Goal: Information Seeking & Learning: Learn about a topic

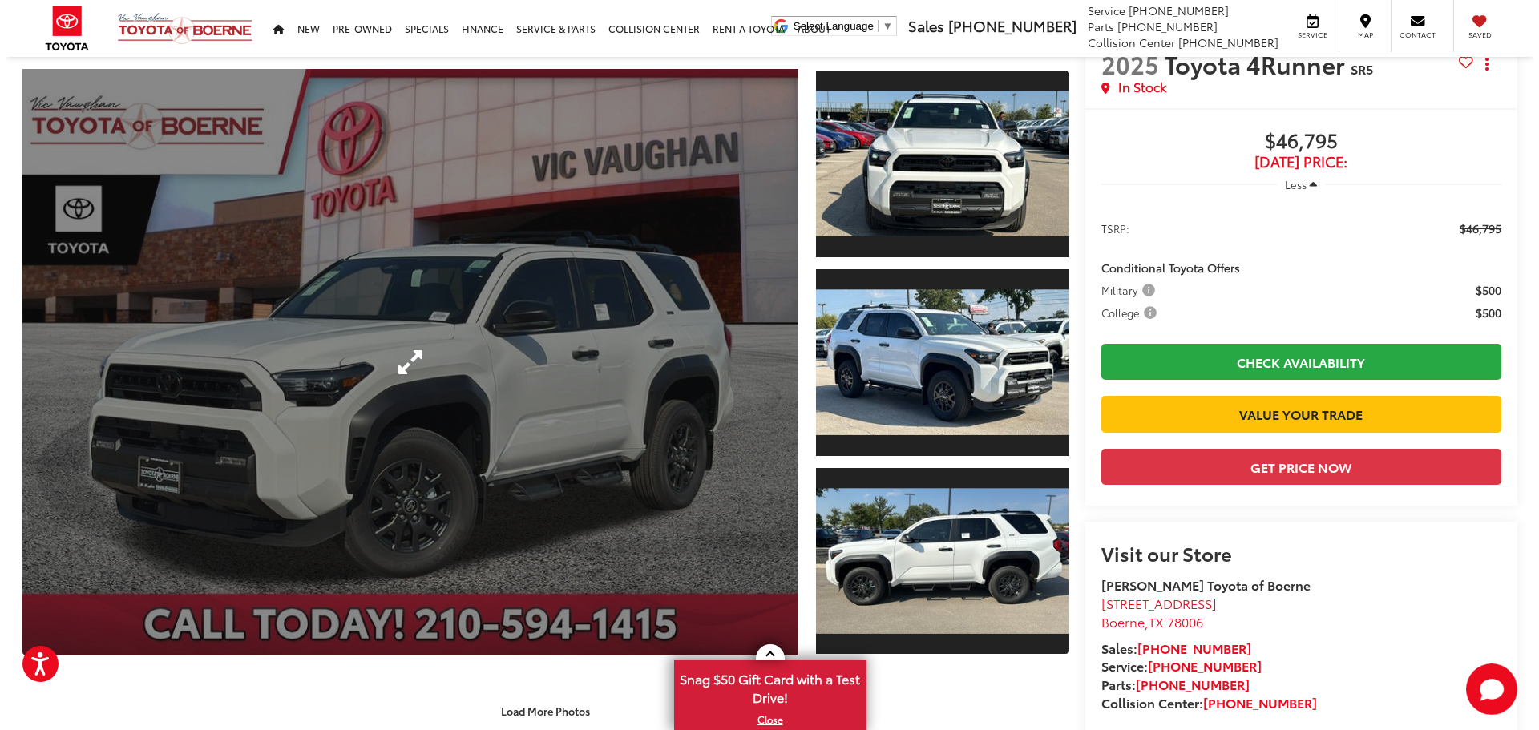
scroll to position [80, 0]
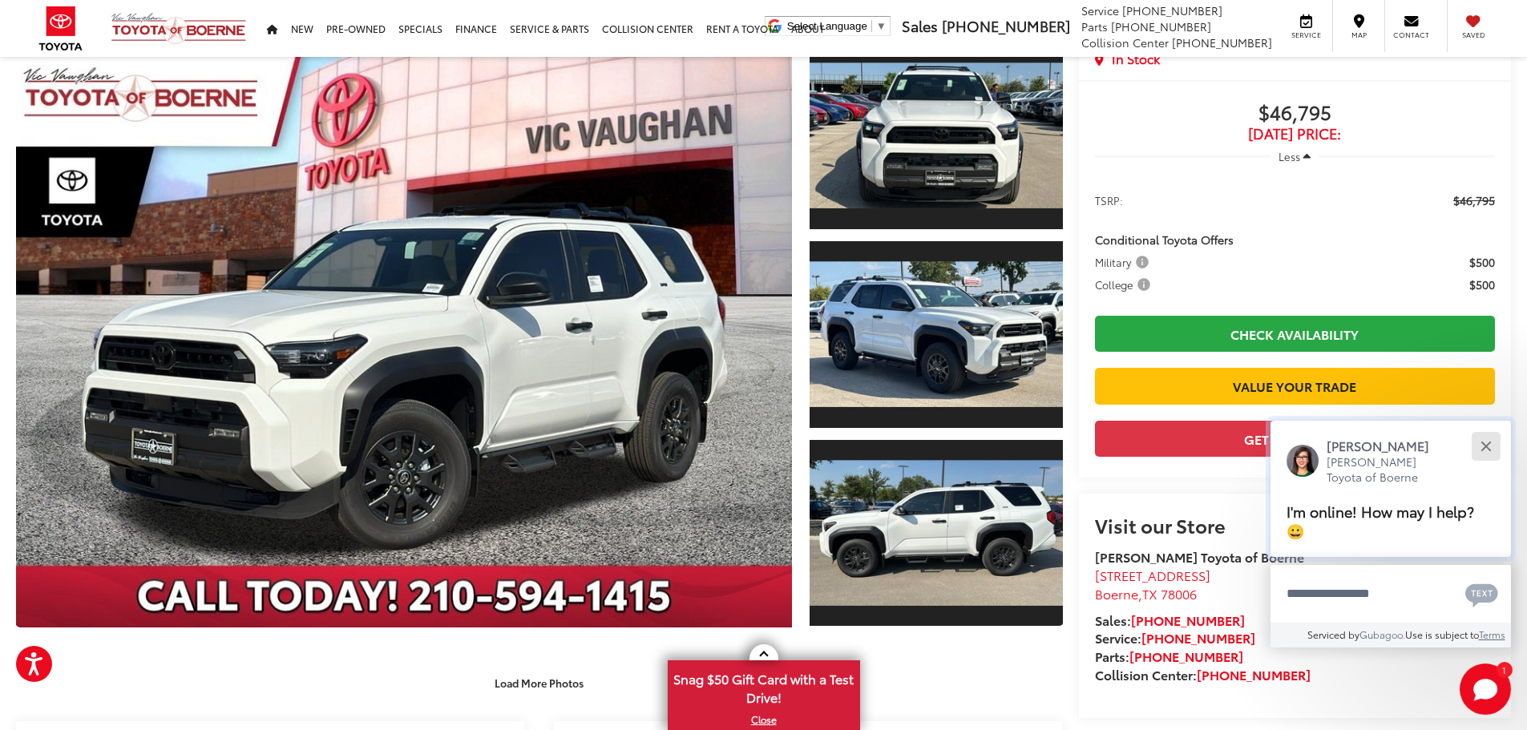
click at [1495, 450] on button "Close" at bounding box center [1485, 446] width 34 height 34
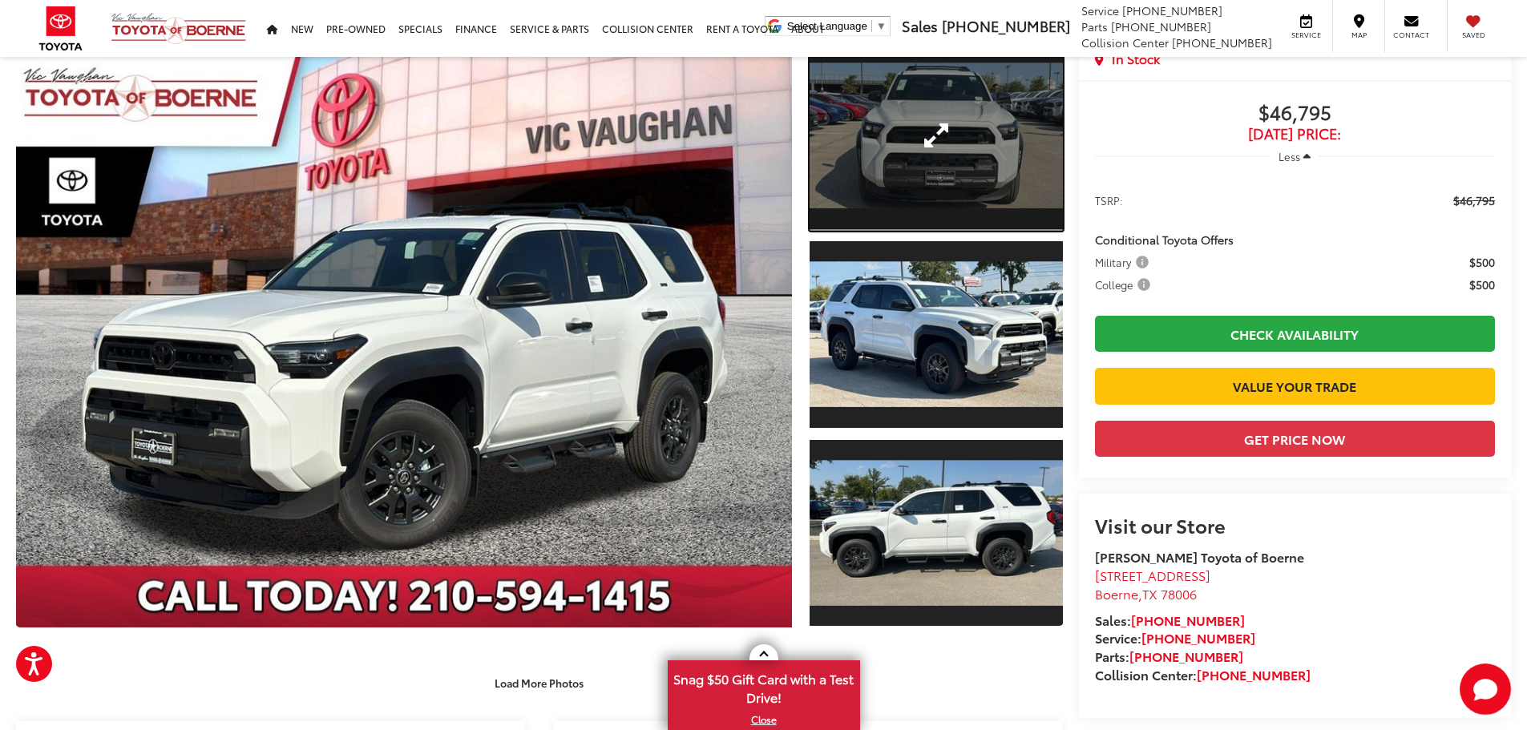
click at [977, 151] on link "Expand Photo 1" at bounding box center [935, 136] width 253 height 190
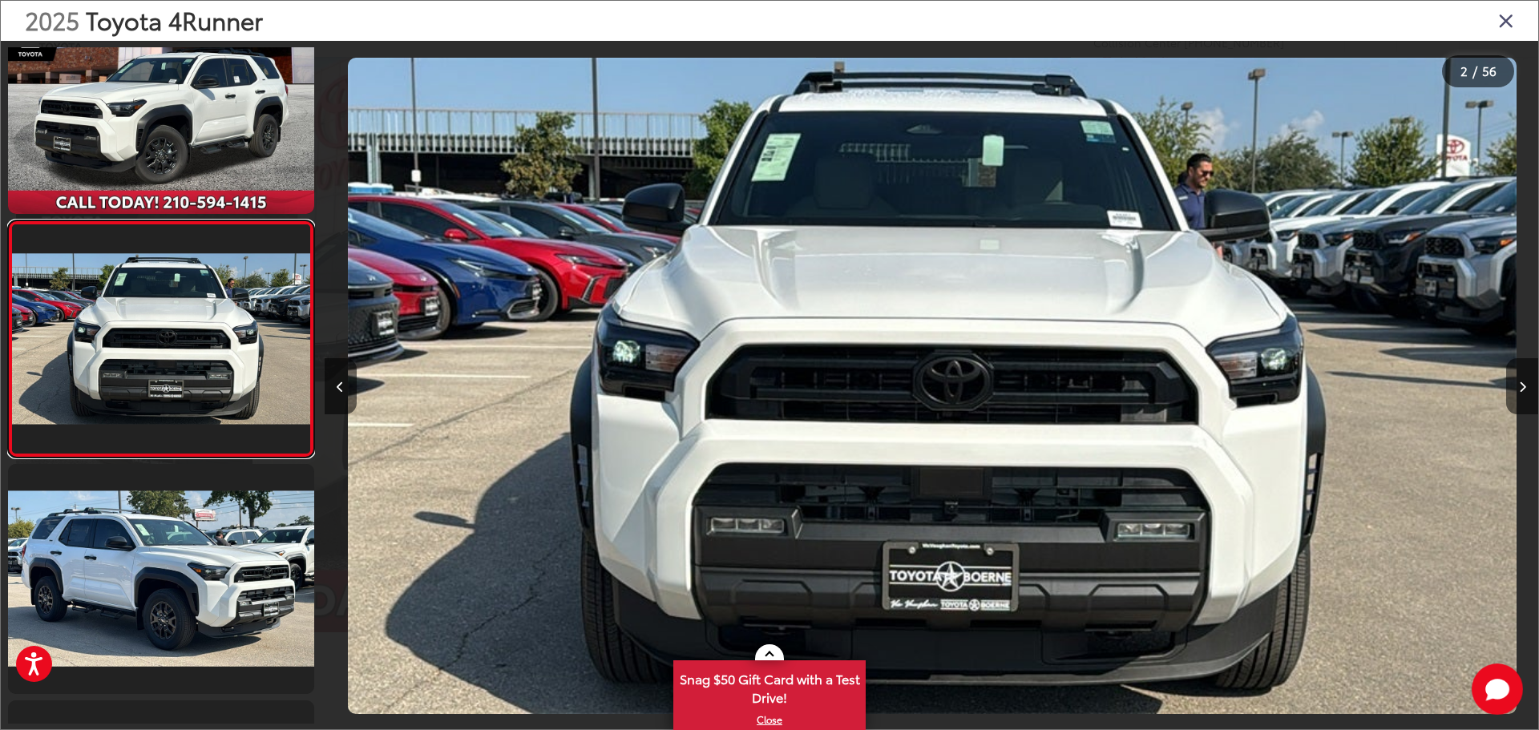
scroll to position [0, 1213]
click at [1519, 391] on icon "Next image" at bounding box center [1522, 386] width 7 height 11
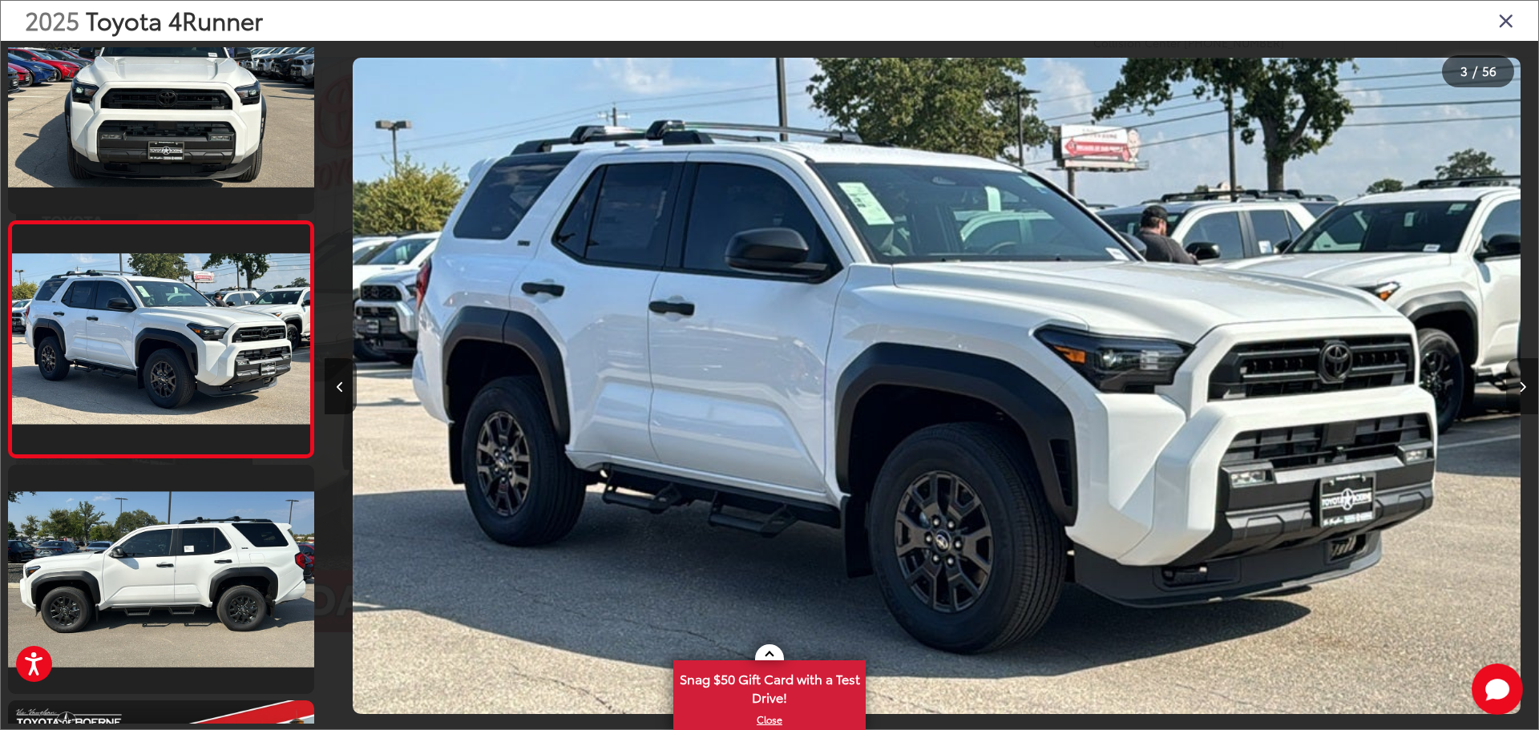
scroll to position [0, 2428]
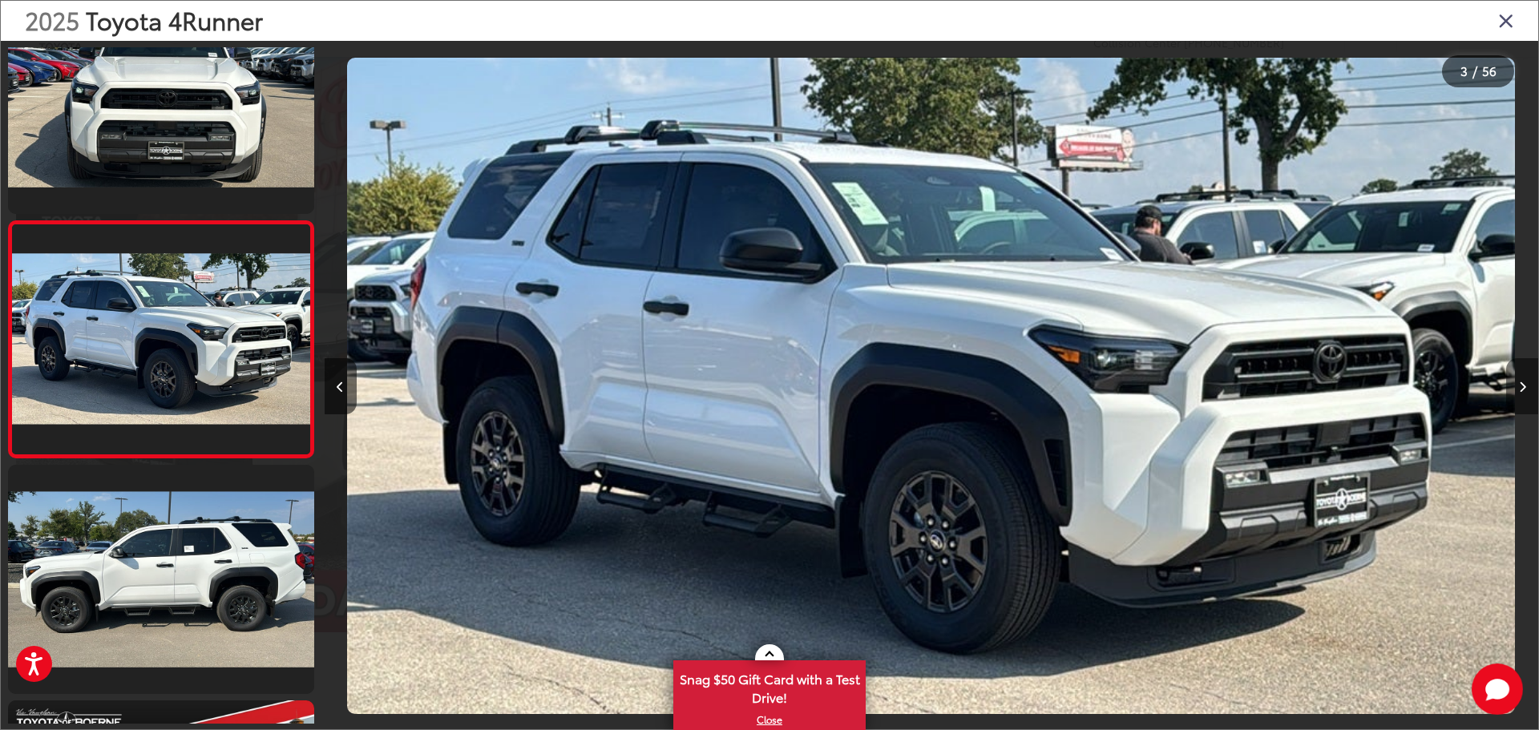
click at [1519, 391] on icon "Next image" at bounding box center [1522, 386] width 7 height 11
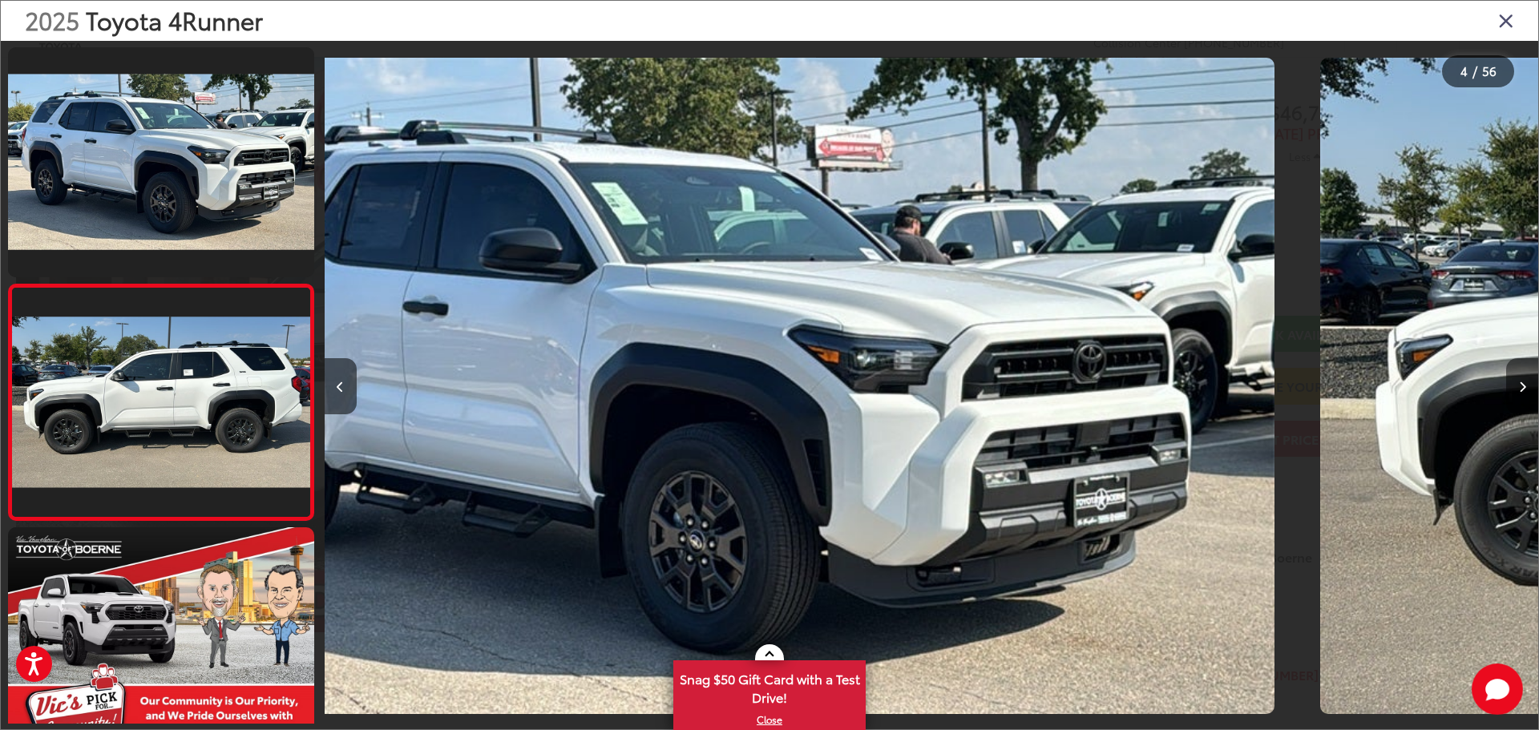
scroll to position [535, 0]
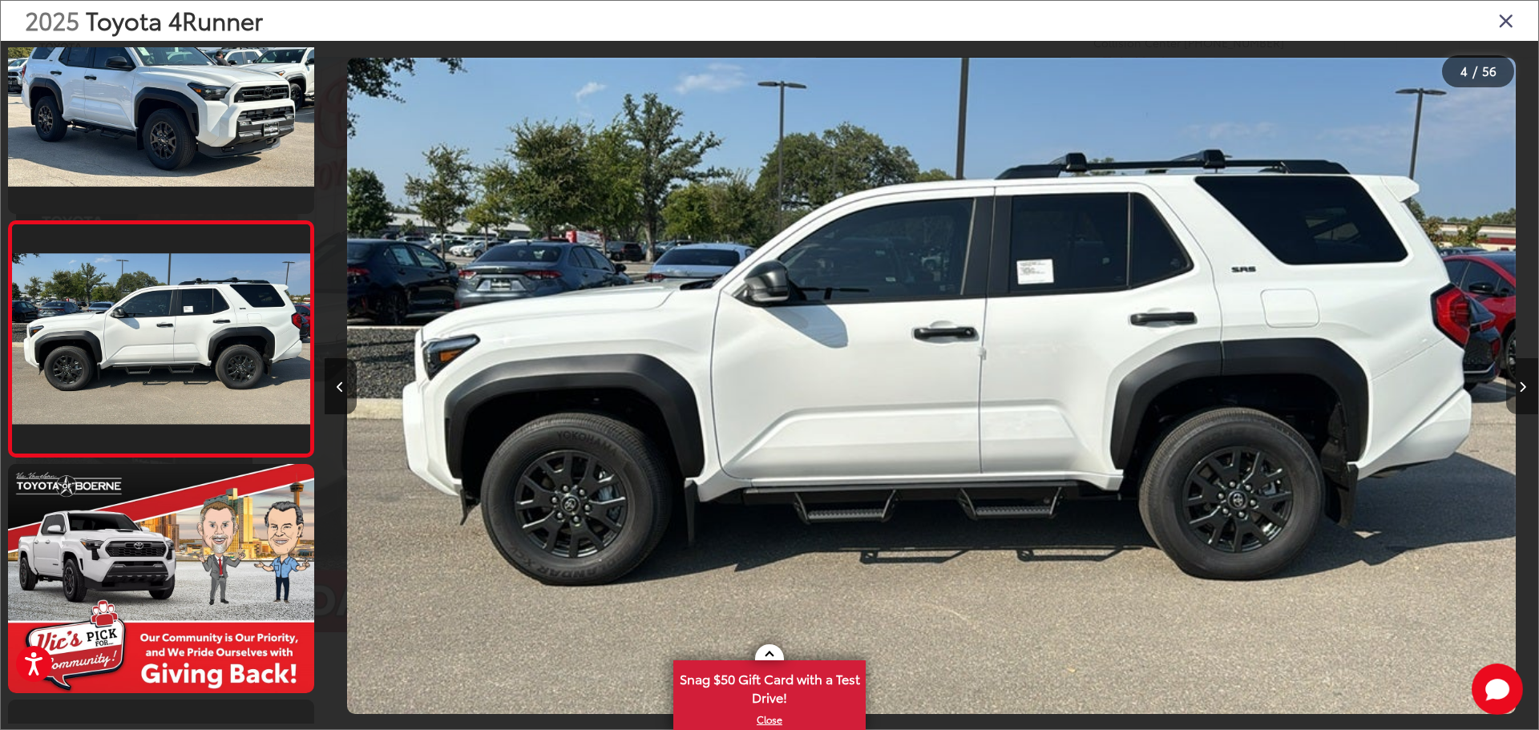
click at [1519, 391] on icon "Next image" at bounding box center [1522, 386] width 7 height 11
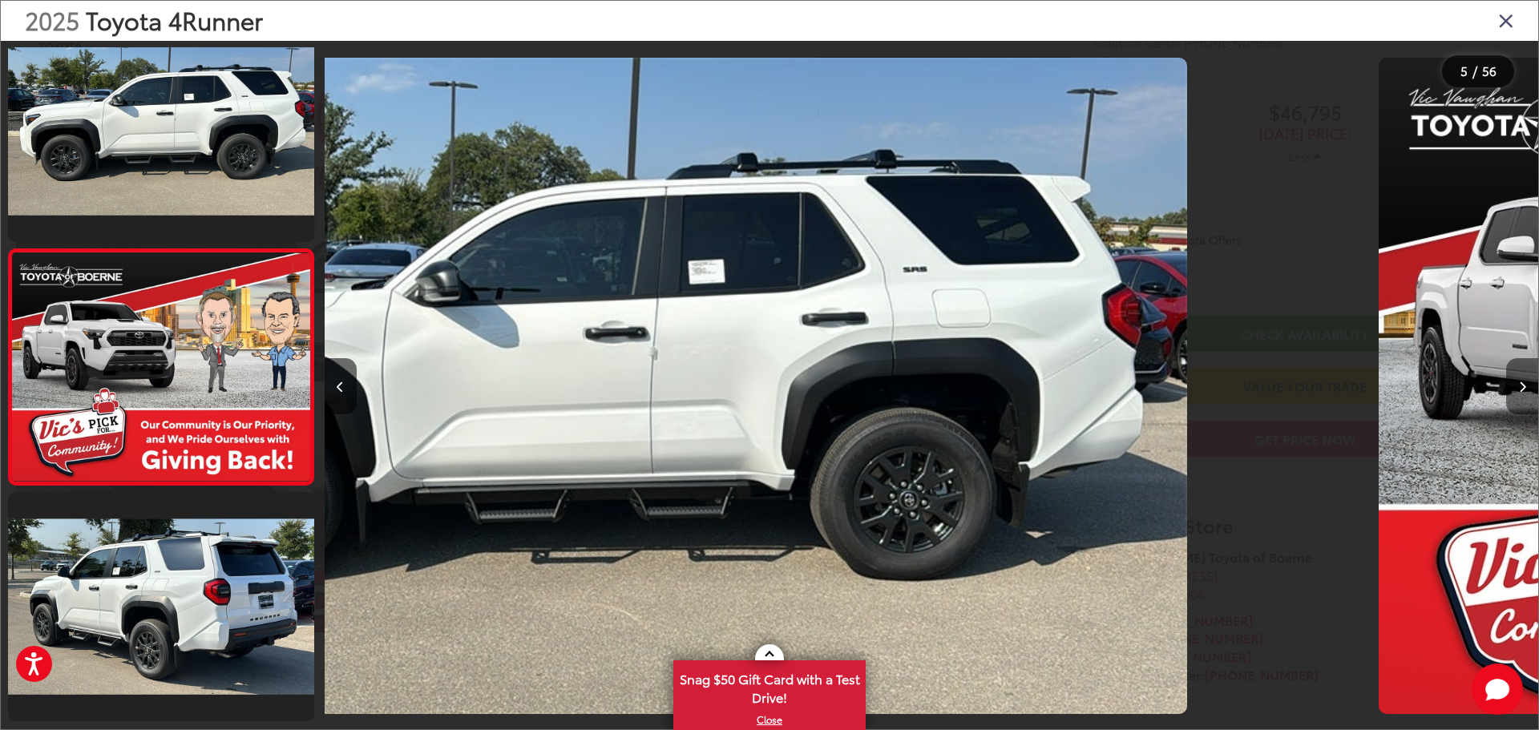
scroll to position [771, 0]
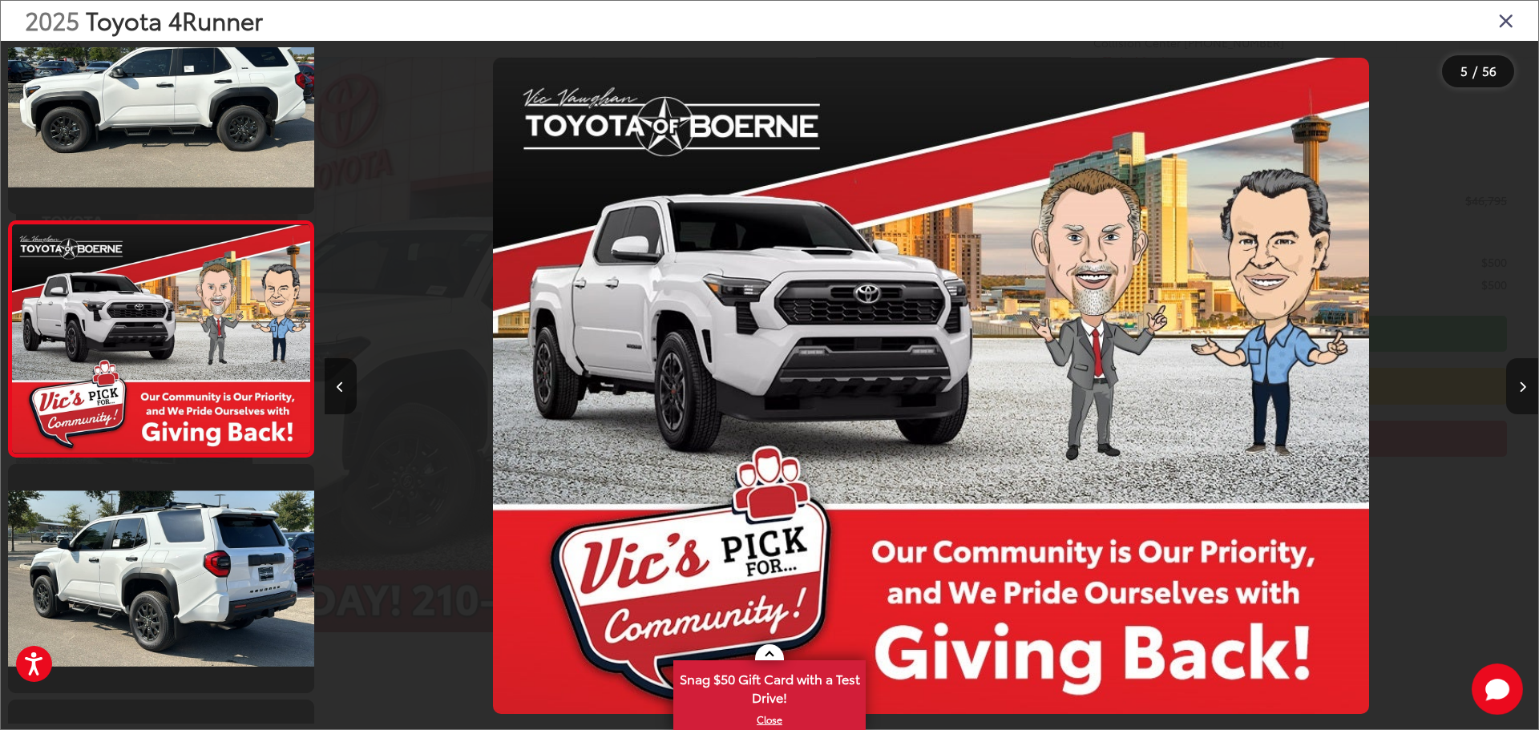
click at [1519, 391] on icon "Next image" at bounding box center [1522, 386] width 7 height 11
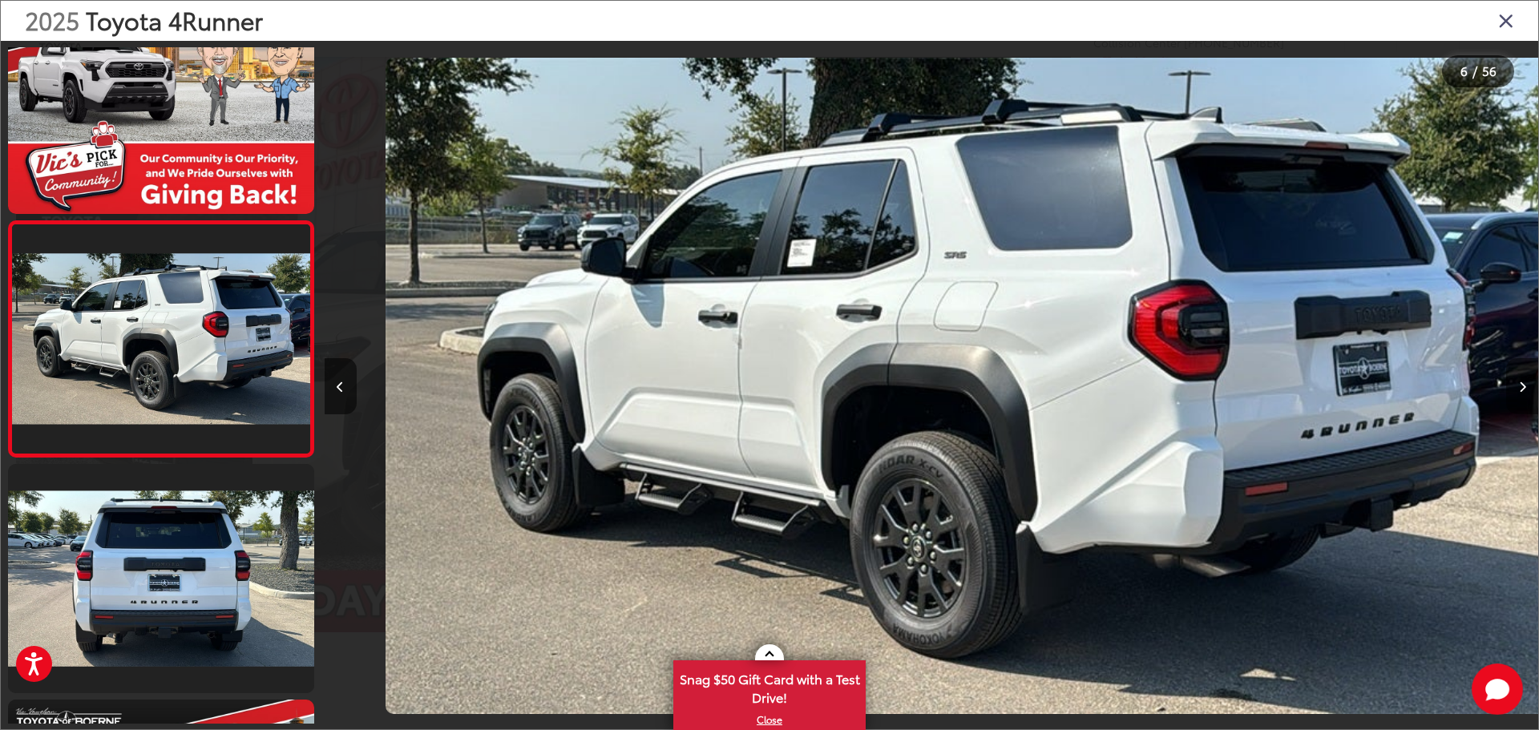
scroll to position [0, 6068]
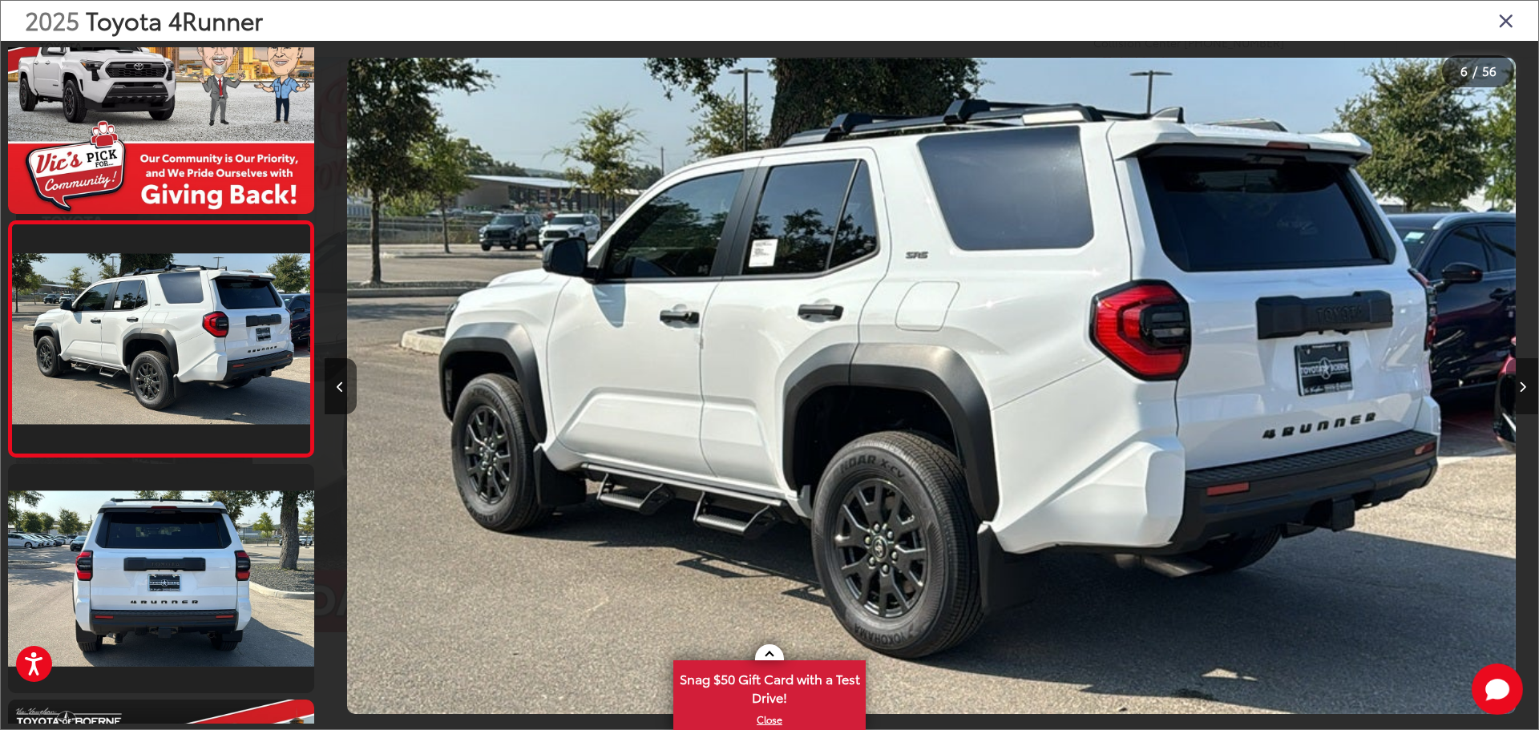
click at [1519, 391] on icon "Next image" at bounding box center [1522, 386] width 7 height 11
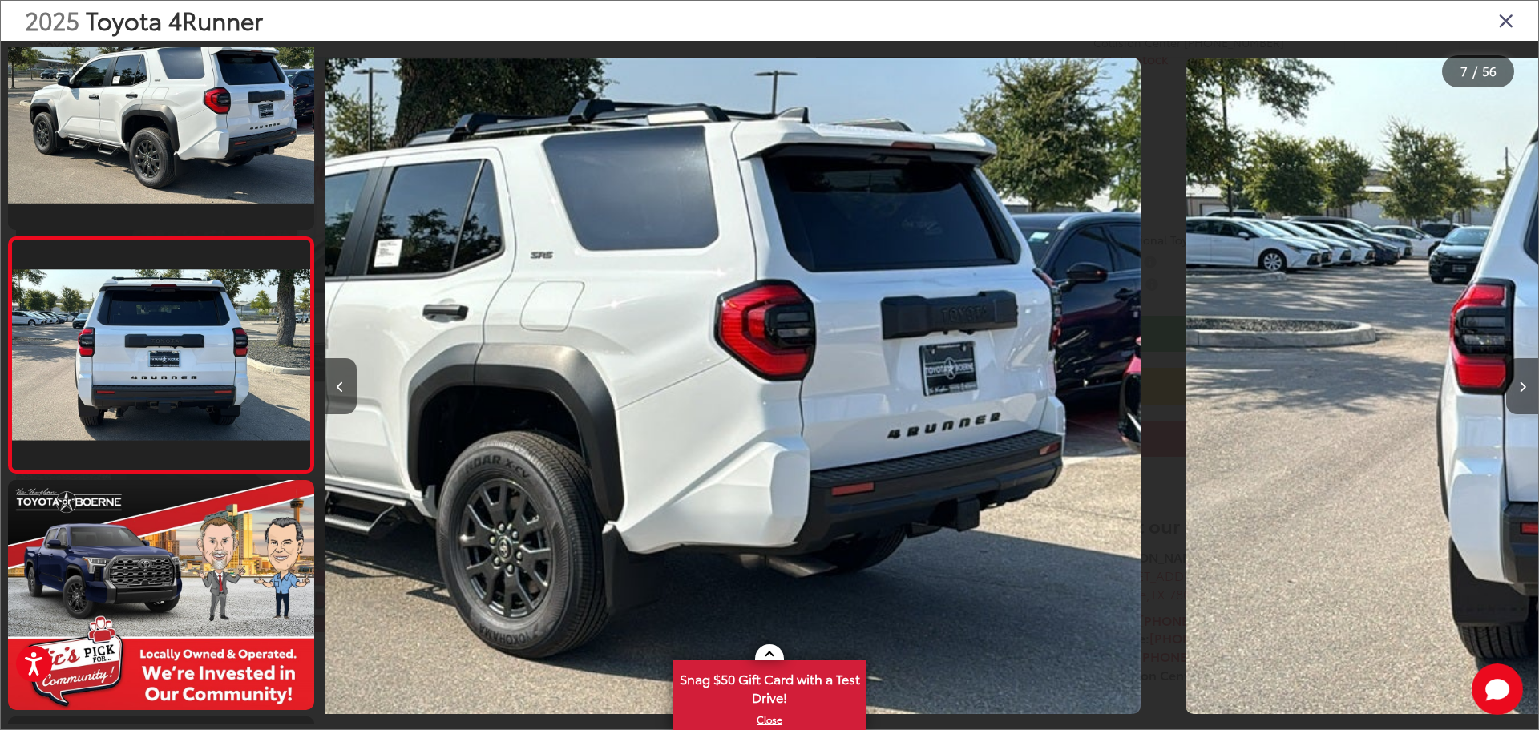
scroll to position [1242, 0]
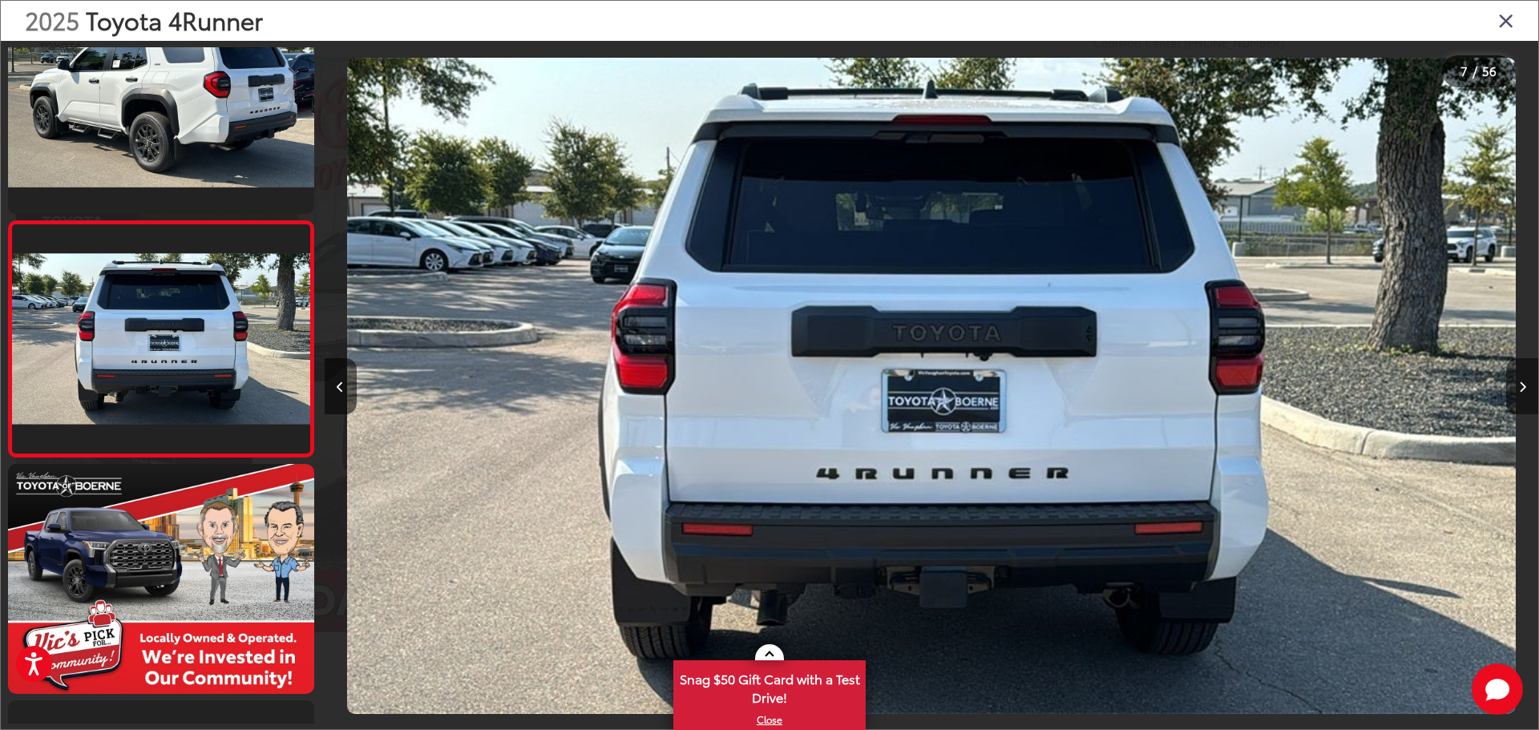
click at [1519, 391] on icon "Next image" at bounding box center [1522, 386] width 7 height 11
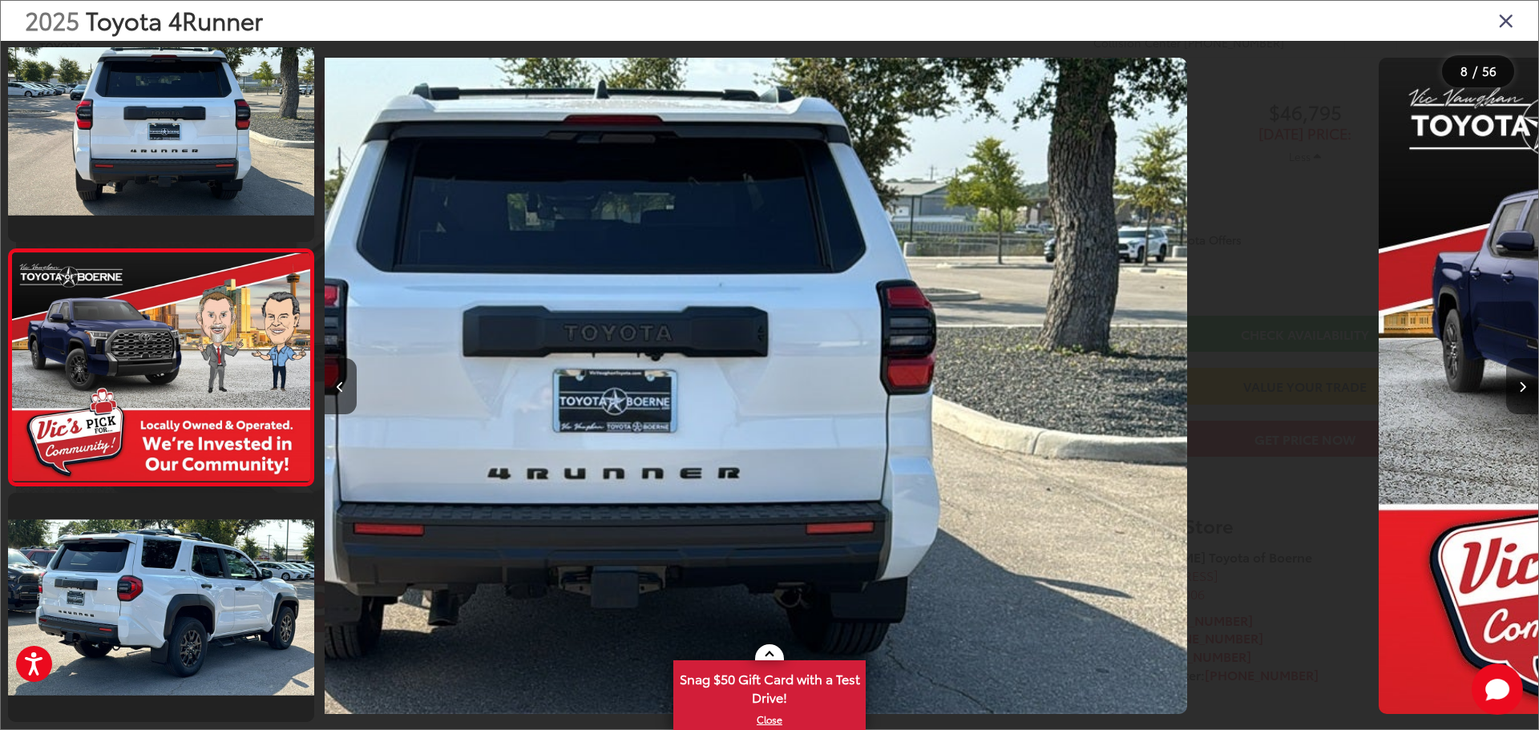
scroll to position [1478, 0]
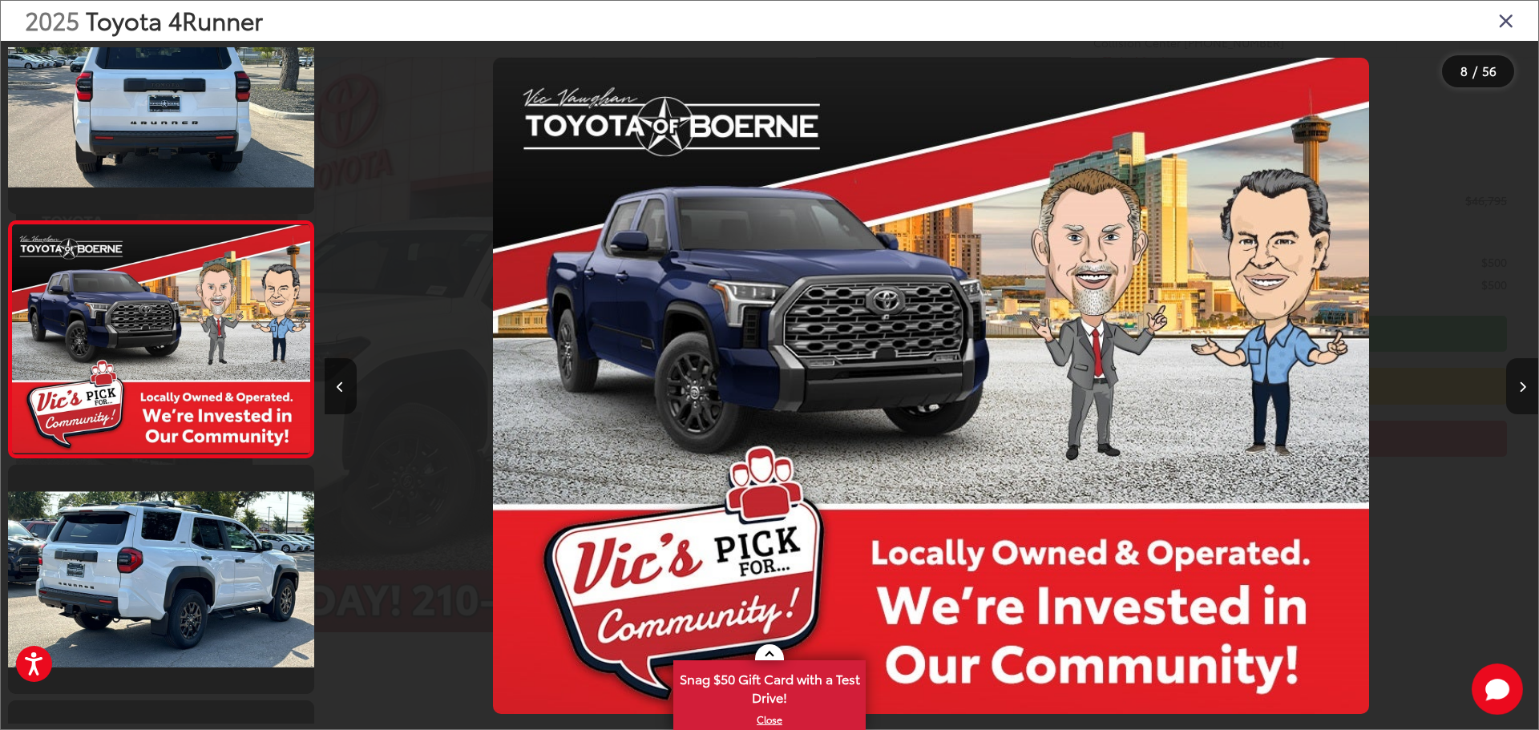
click at [1519, 391] on icon "Next image" at bounding box center [1522, 386] width 7 height 11
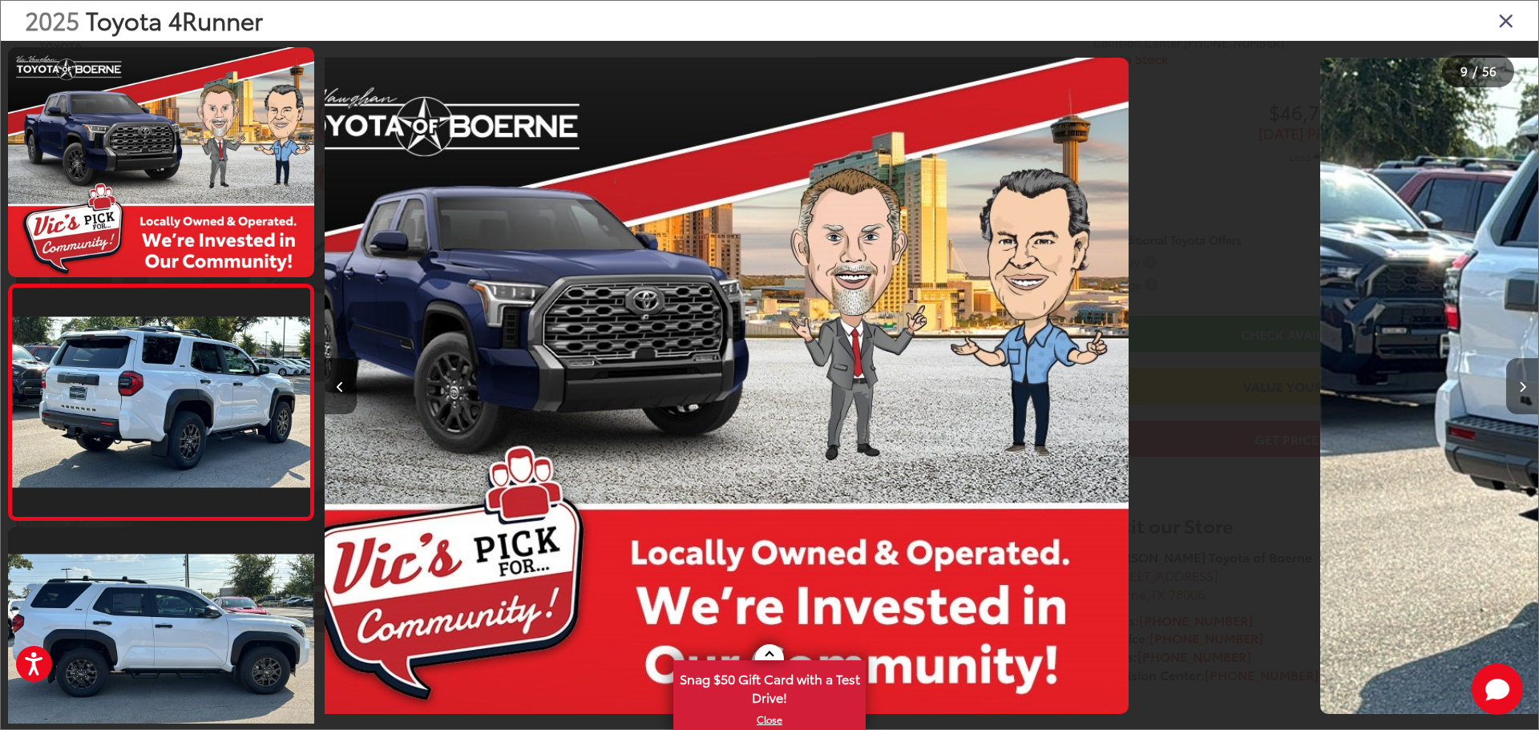
scroll to position [1714, 0]
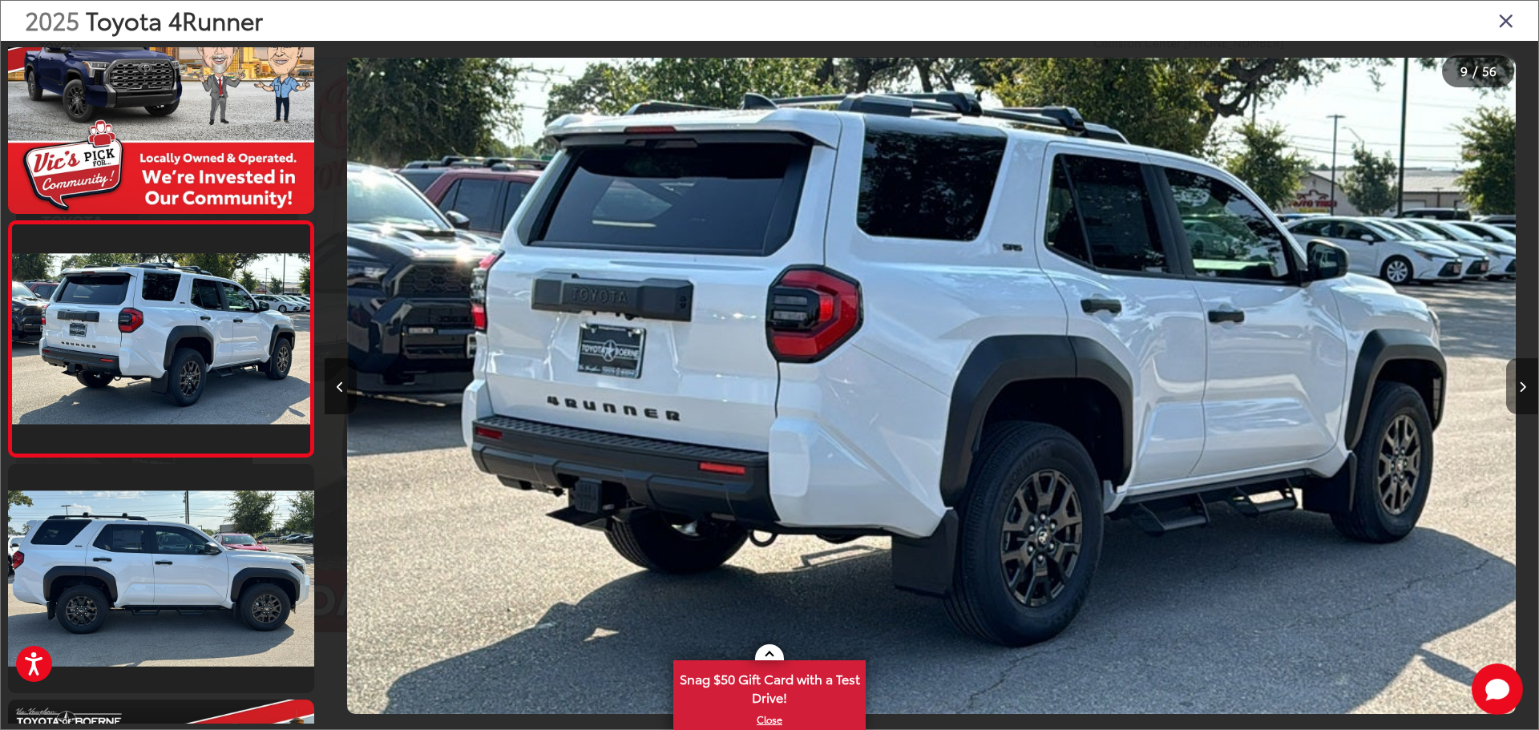
click at [1519, 391] on icon "Next image" at bounding box center [1522, 386] width 7 height 11
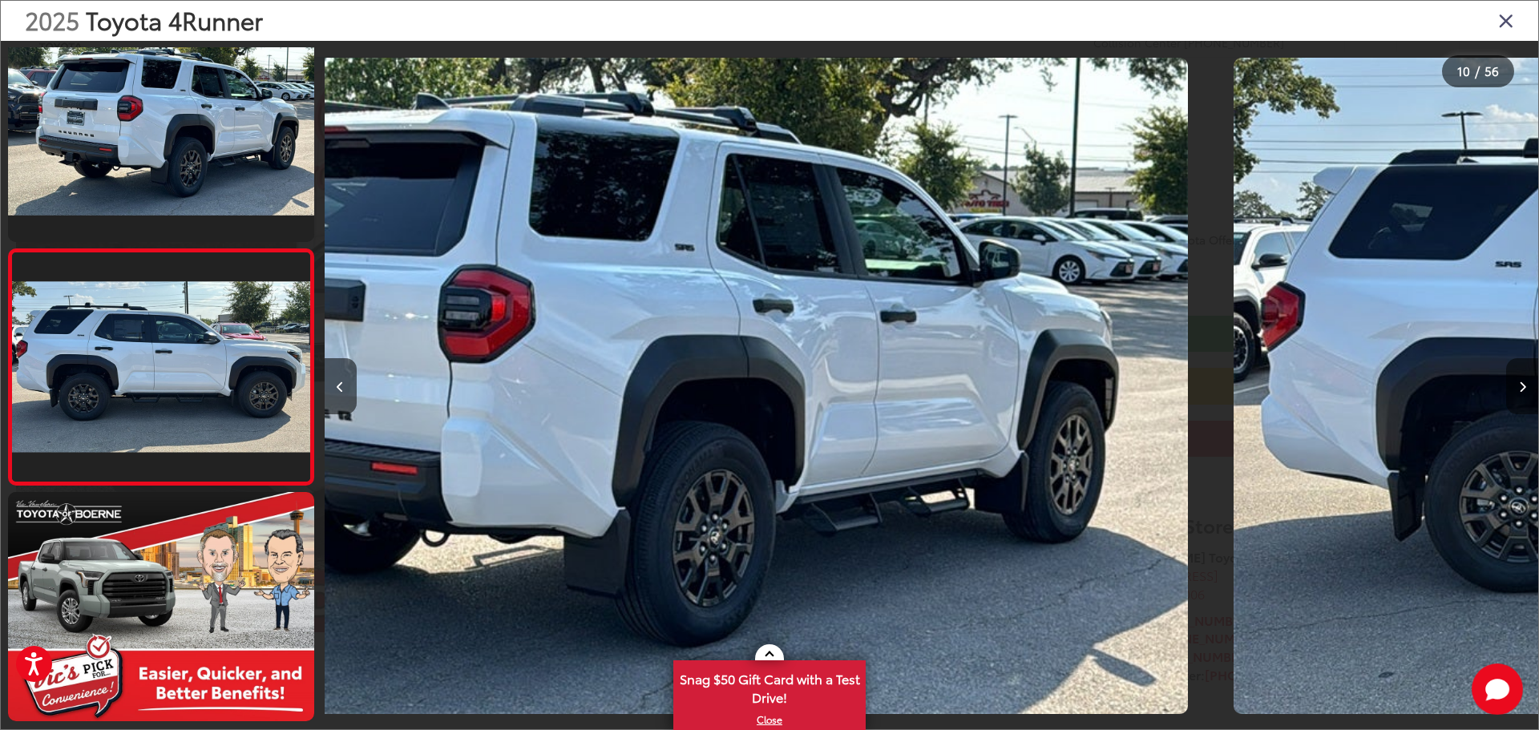
scroll to position [0, 0]
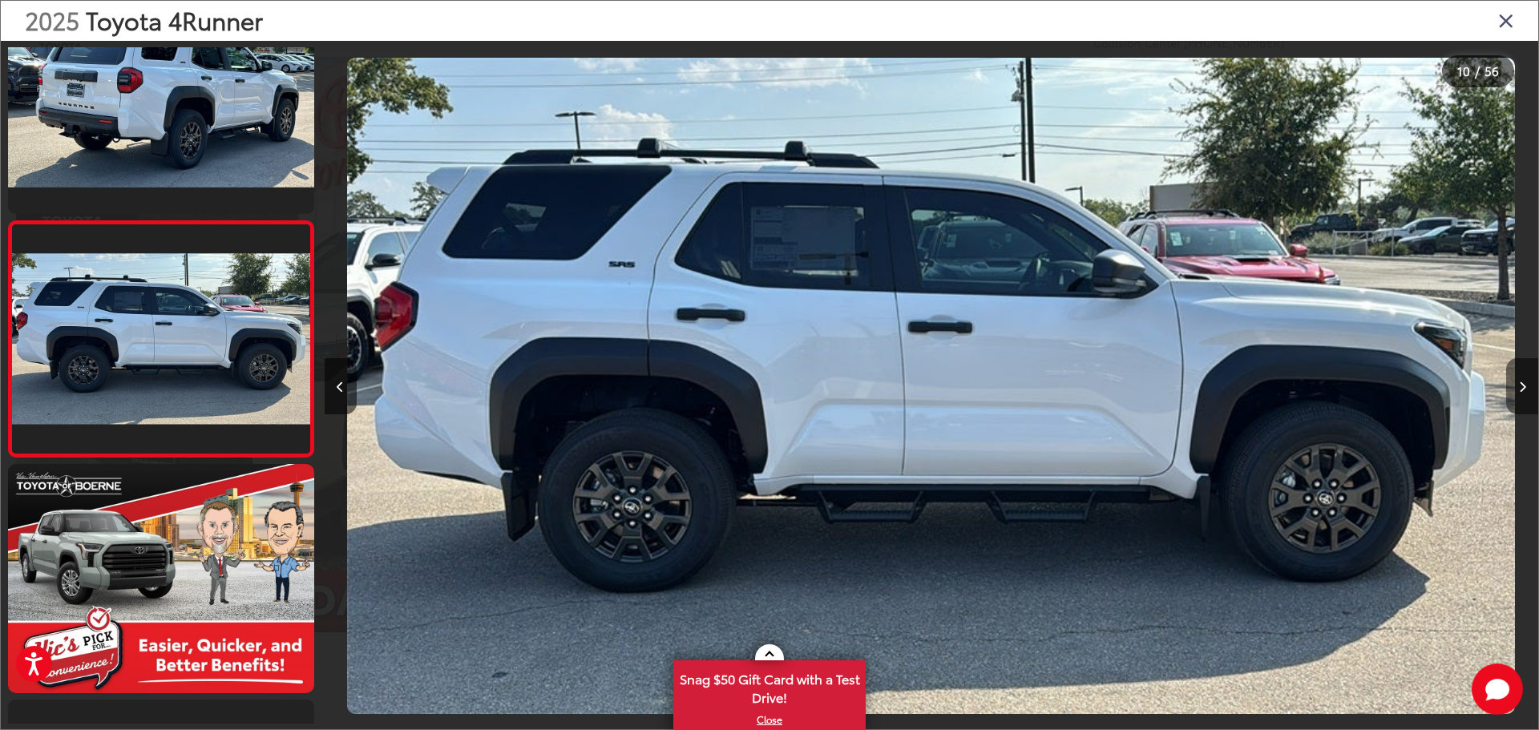
click at [1519, 391] on icon "Next image" at bounding box center [1522, 386] width 7 height 11
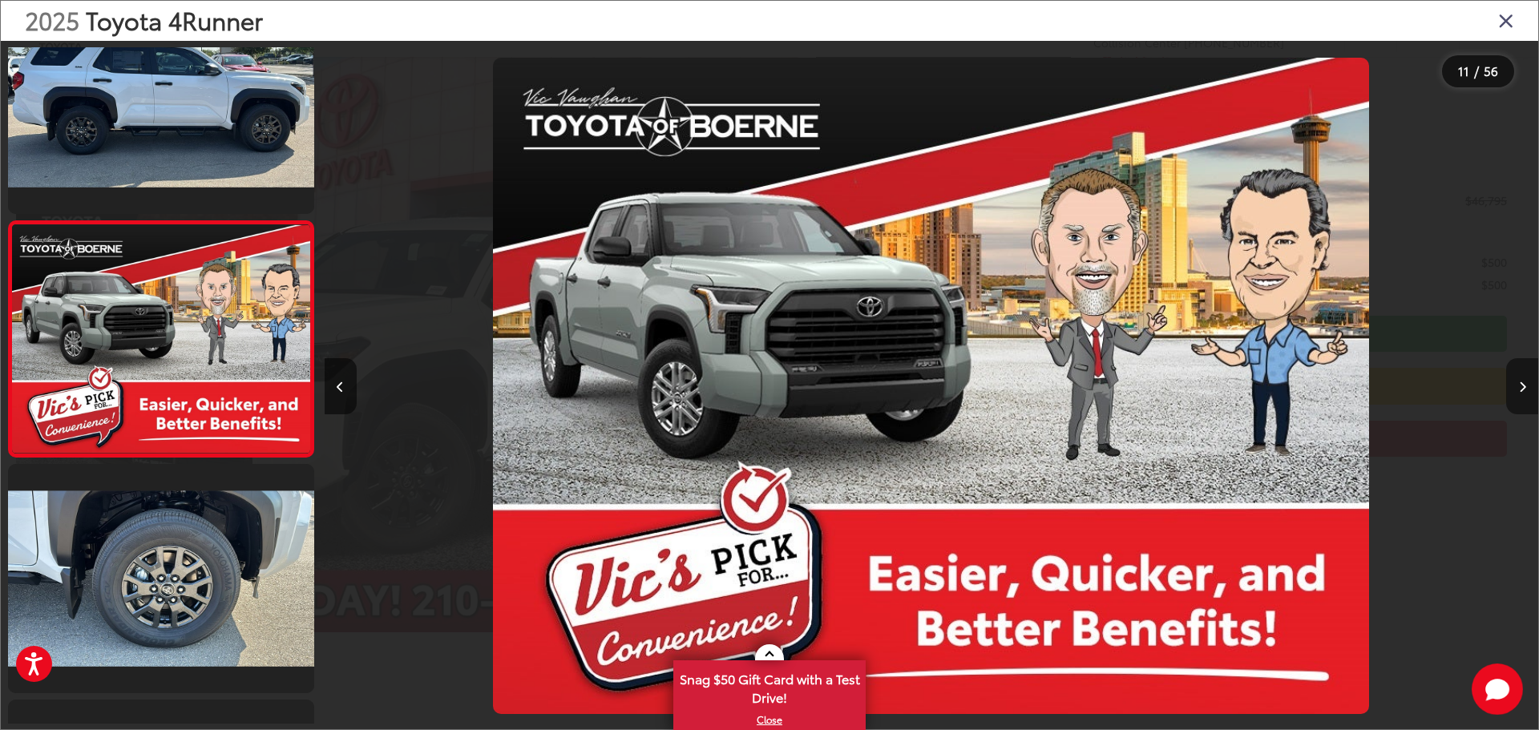
click at [1519, 391] on icon "Next image" at bounding box center [1522, 386] width 7 height 11
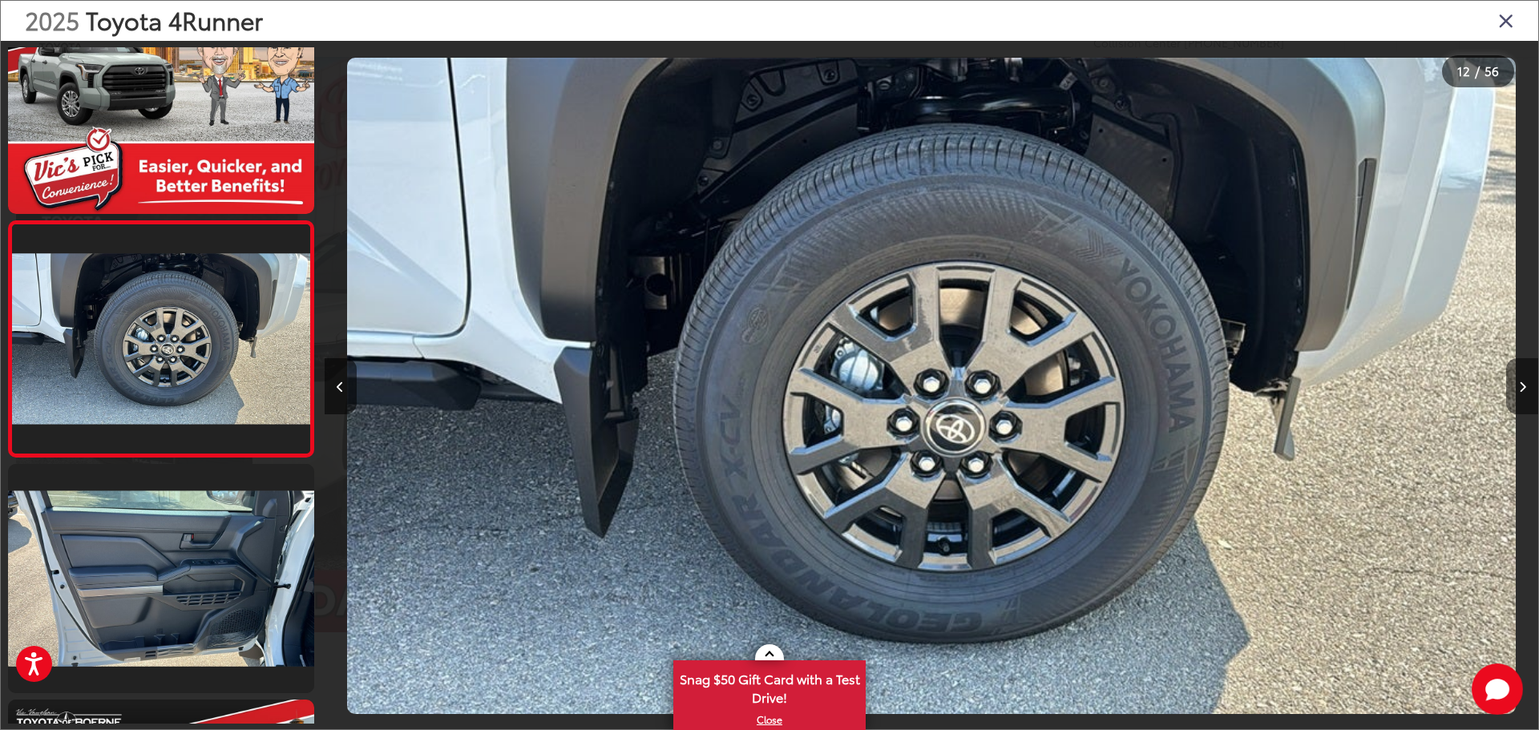
click at [1519, 391] on icon "Next image" at bounding box center [1522, 386] width 7 height 11
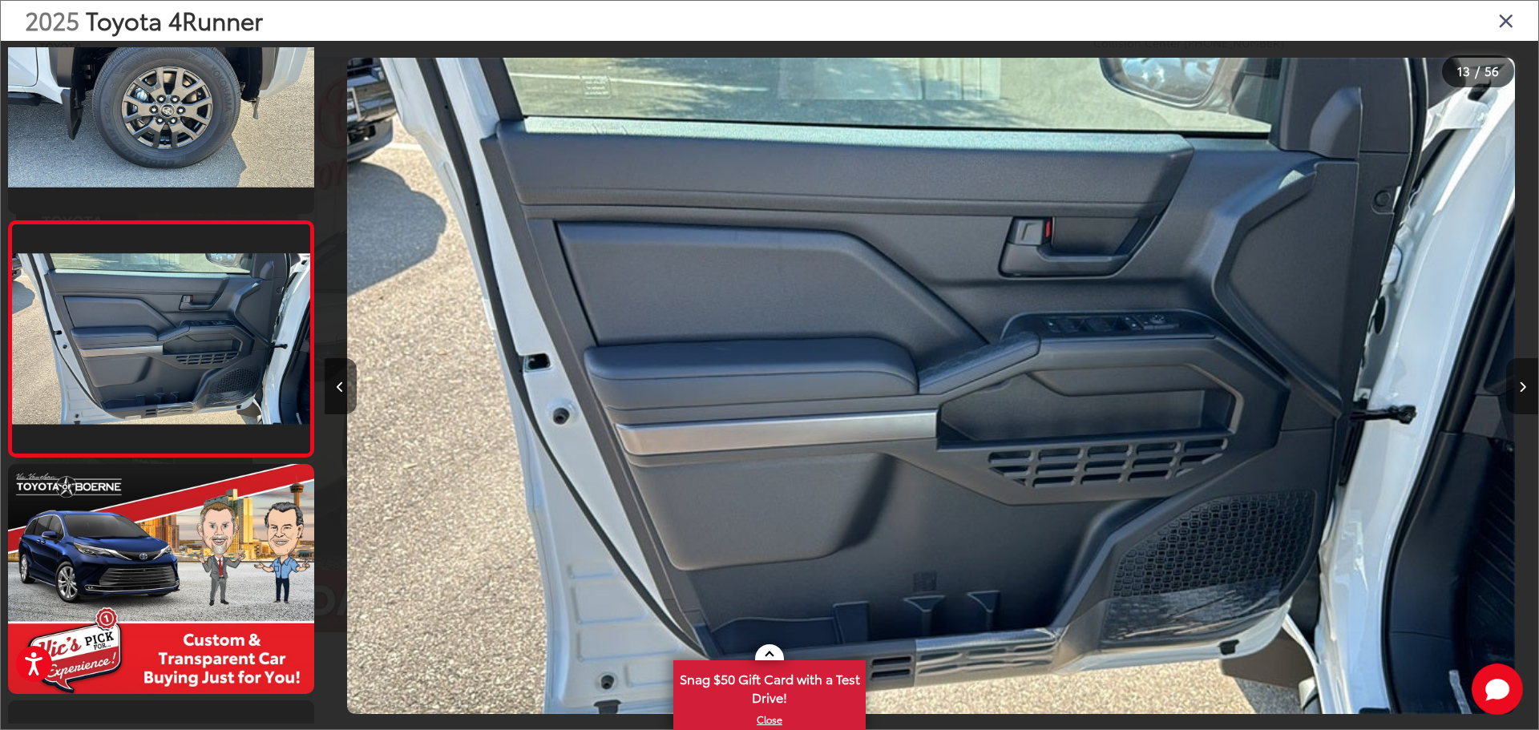
click at [1519, 391] on icon "Next image" at bounding box center [1522, 386] width 7 height 11
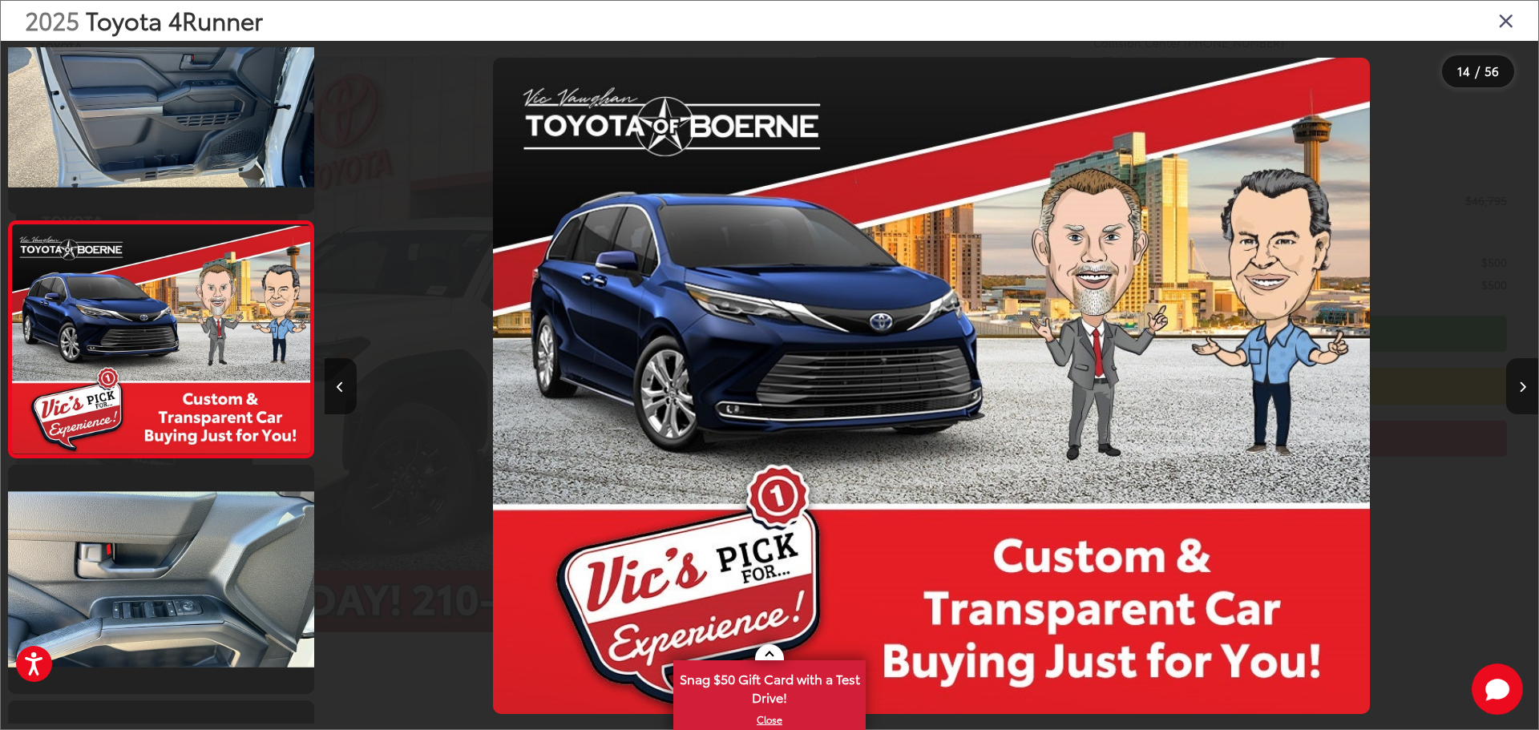
click at [1519, 391] on icon "Next image" at bounding box center [1522, 386] width 7 height 11
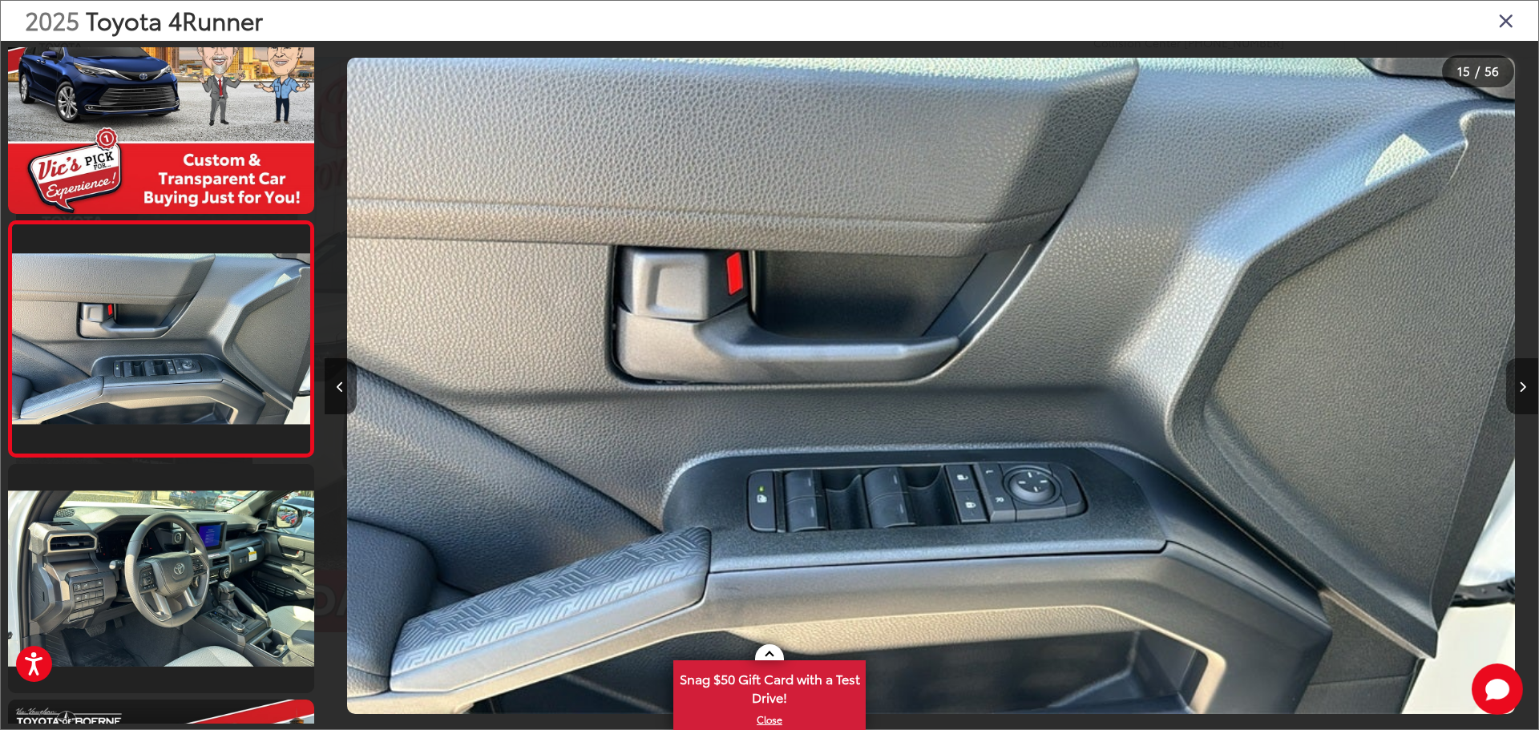
click at [1519, 391] on icon "Next image" at bounding box center [1522, 386] width 7 height 11
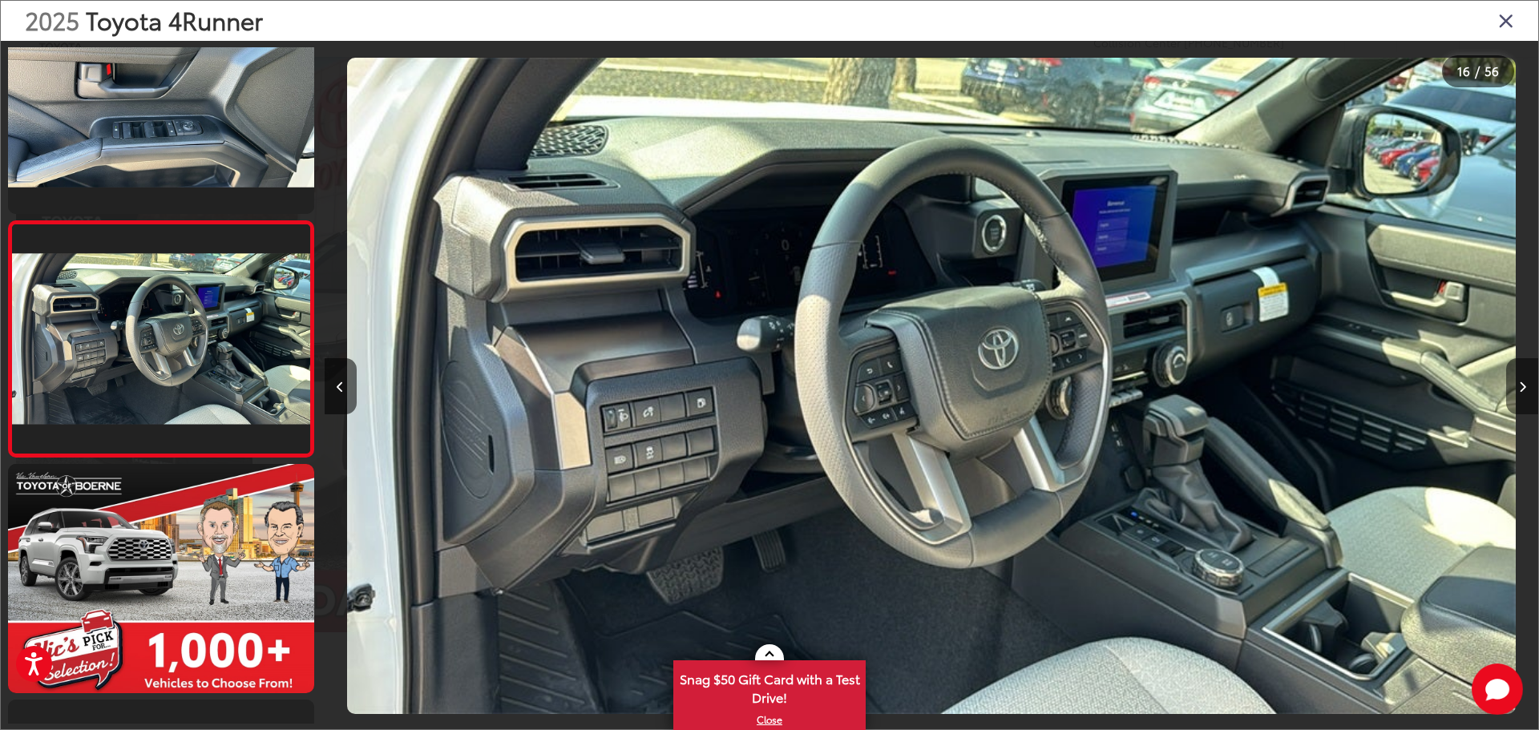
click at [1519, 391] on icon "Next image" at bounding box center [1522, 386] width 7 height 11
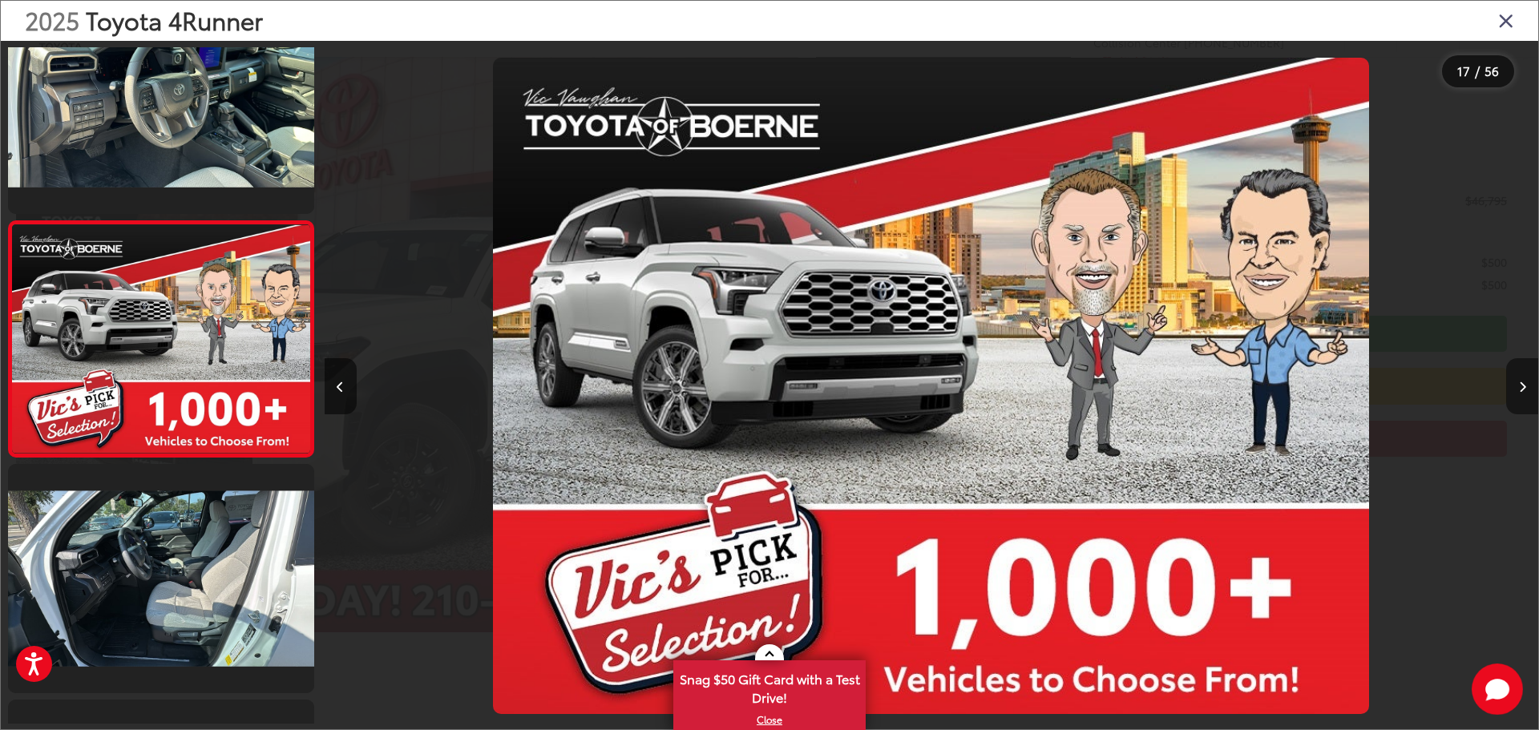
click at [1519, 391] on icon "Next image" at bounding box center [1522, 386] width 7 height 11
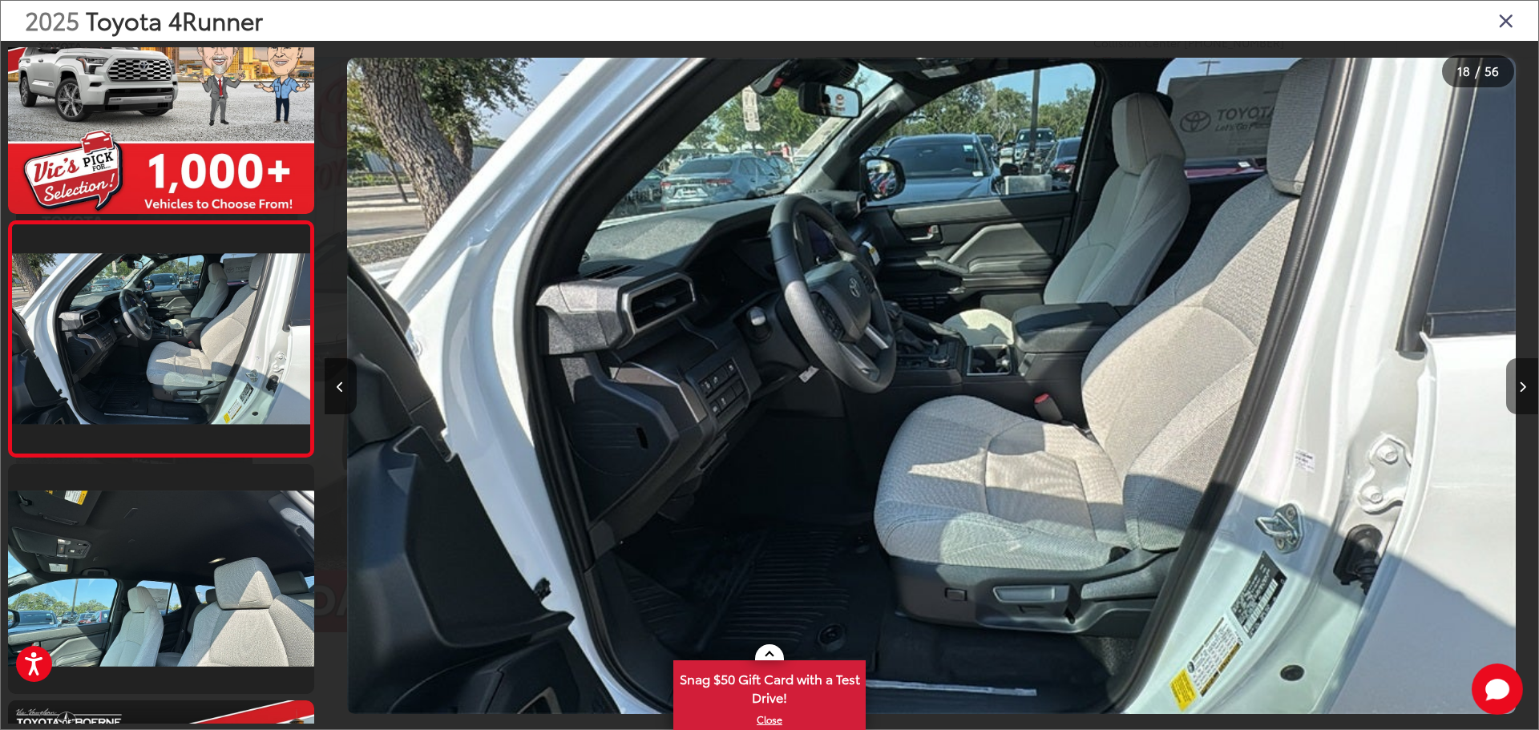
click at [1519, 391] on icon "Next image" at bounding box center [1522, 386] width 7 height 11
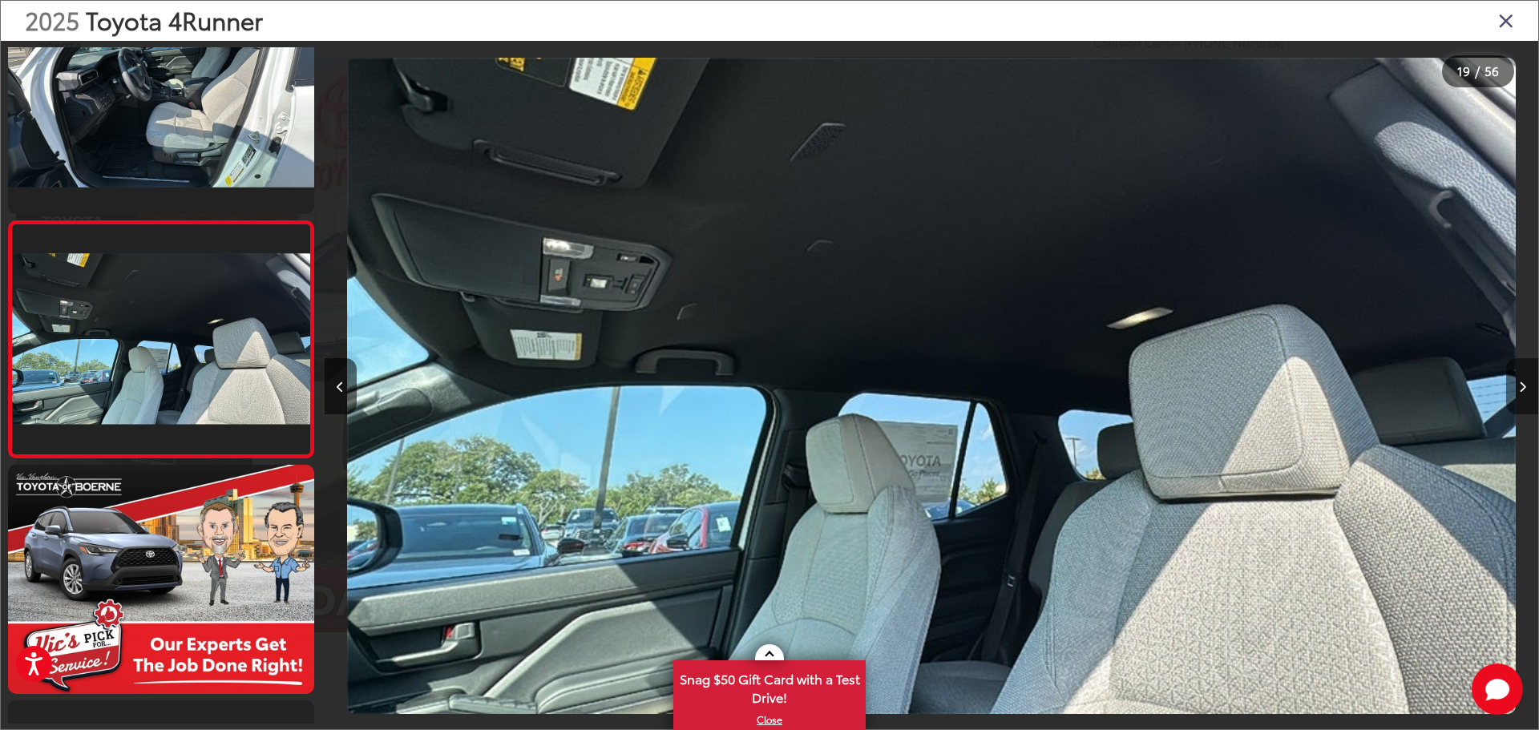
click at [1519, 391] on icon "Next image" at bounding box center [1522, 386] width 7 height 11
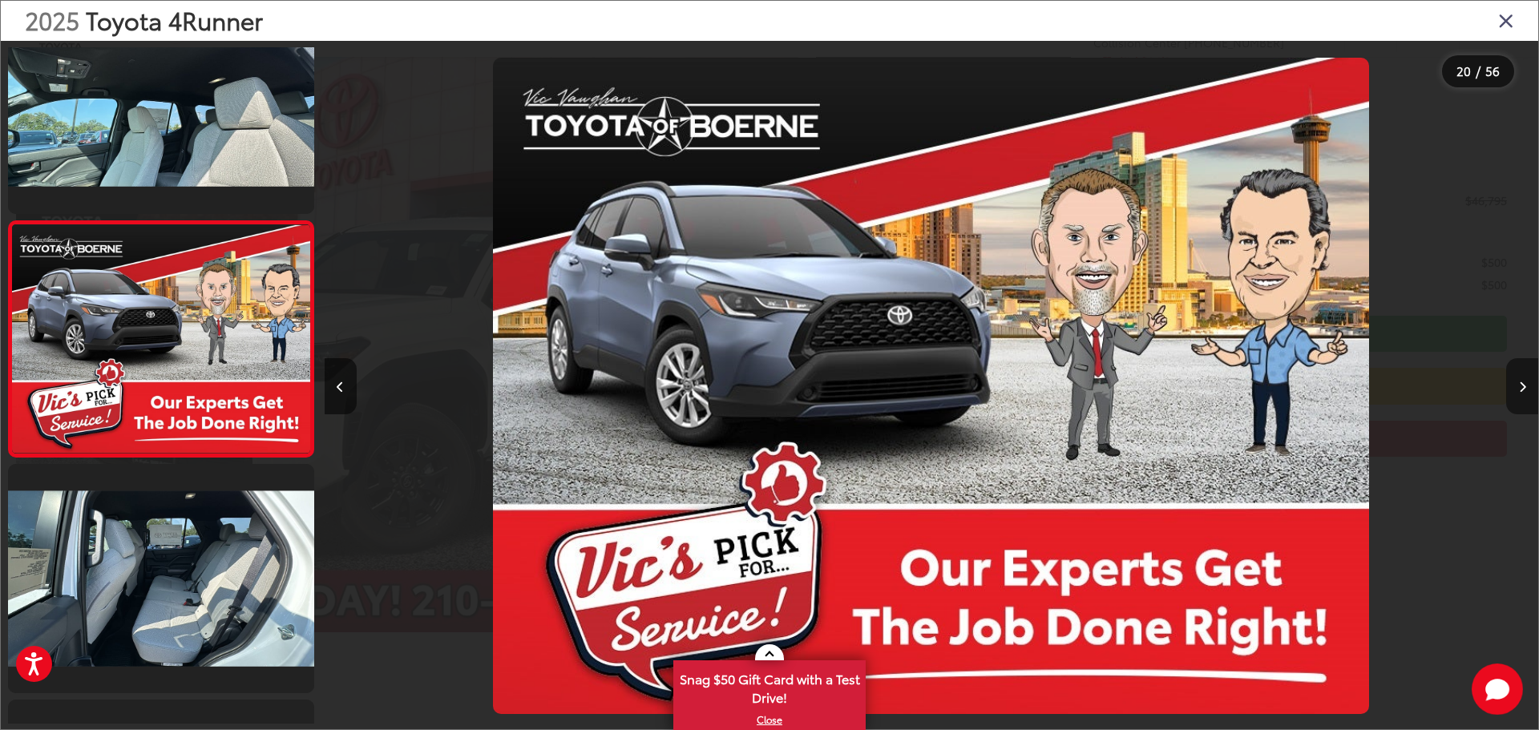
click at [1507, 388] on button "Next image" at bounding box center [1522, 386] width 32 height 56
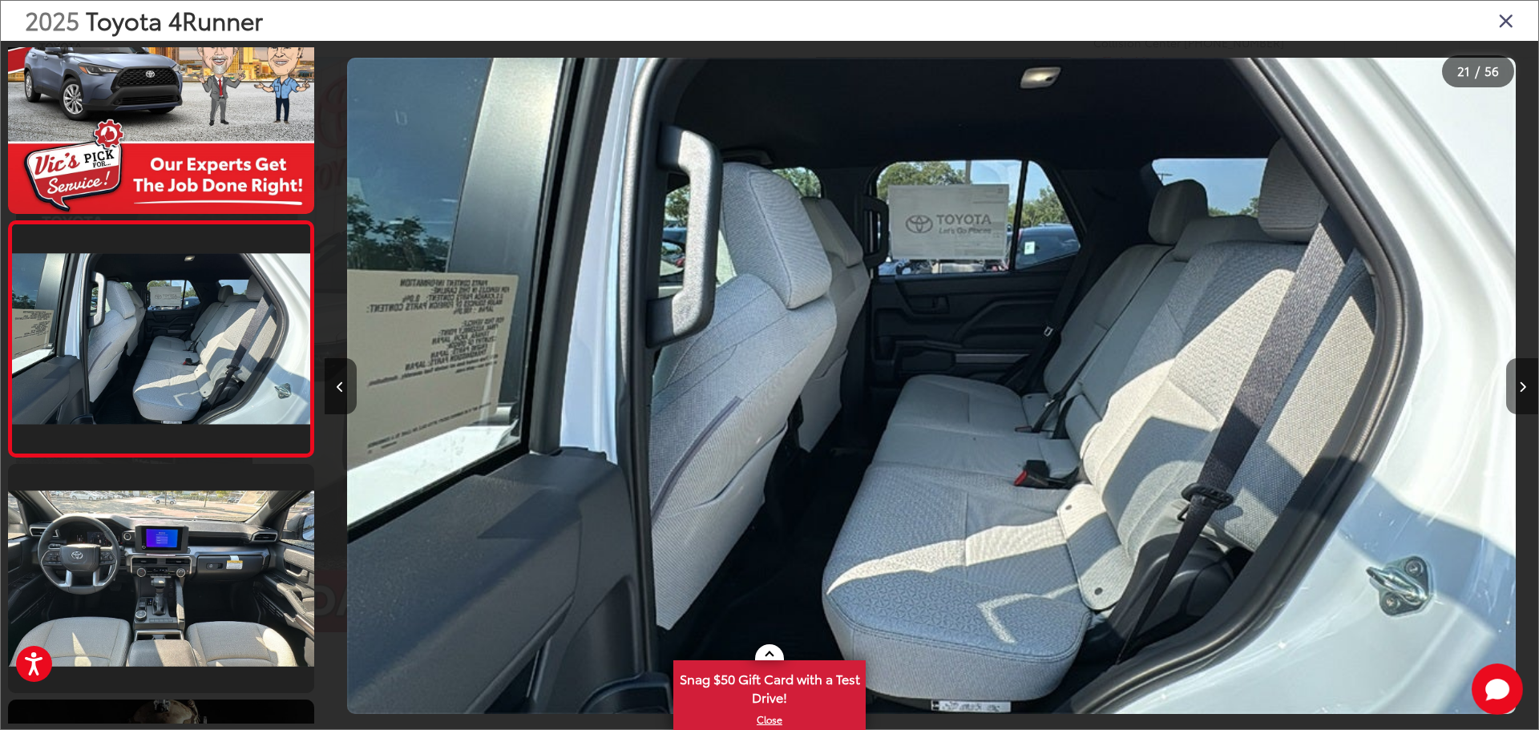
click at [1507, 388] on button "Next image" at bounding box center [1522, 386] width 32 height 56
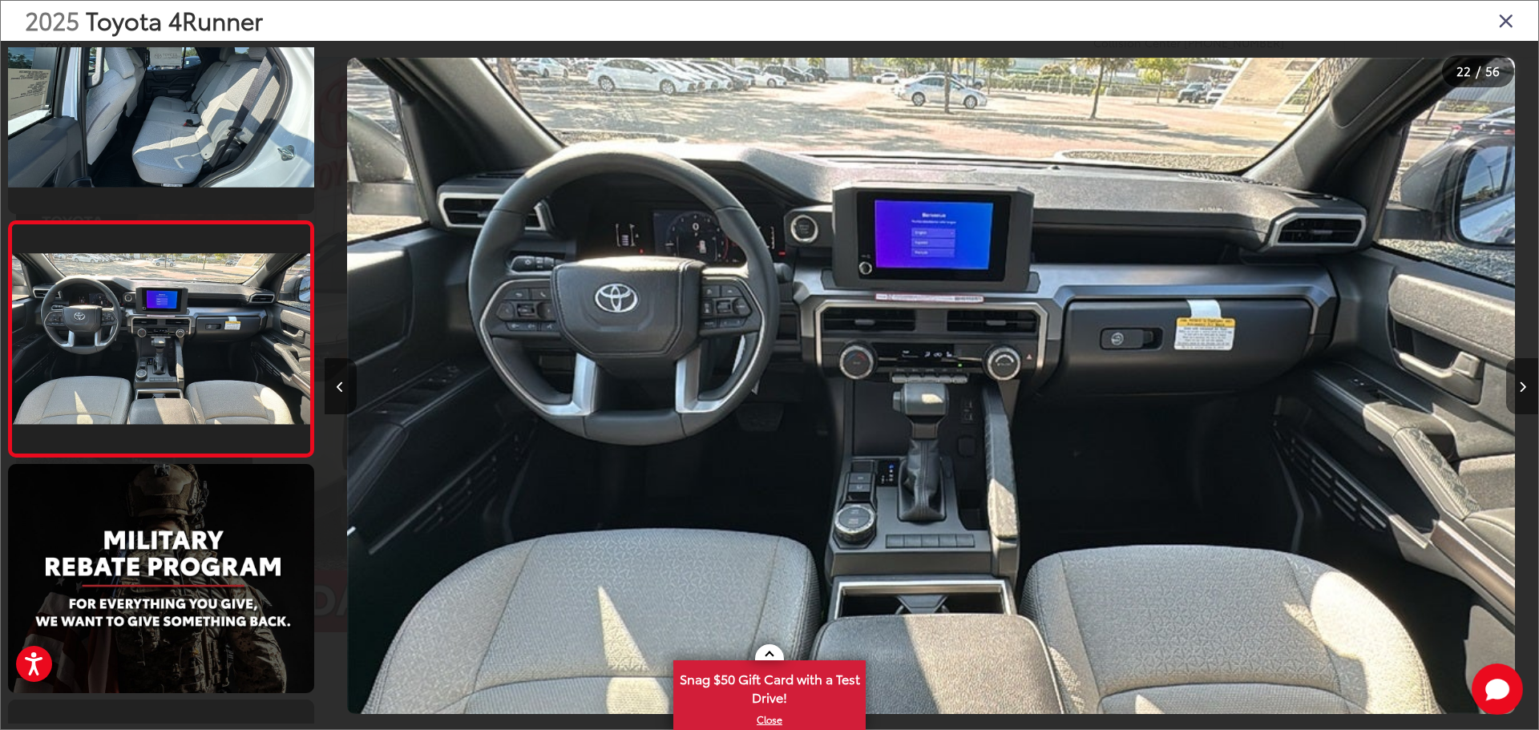
click at [1507, 388] on button "Next image" at bounding box center [1522, 386] width 32 height 56
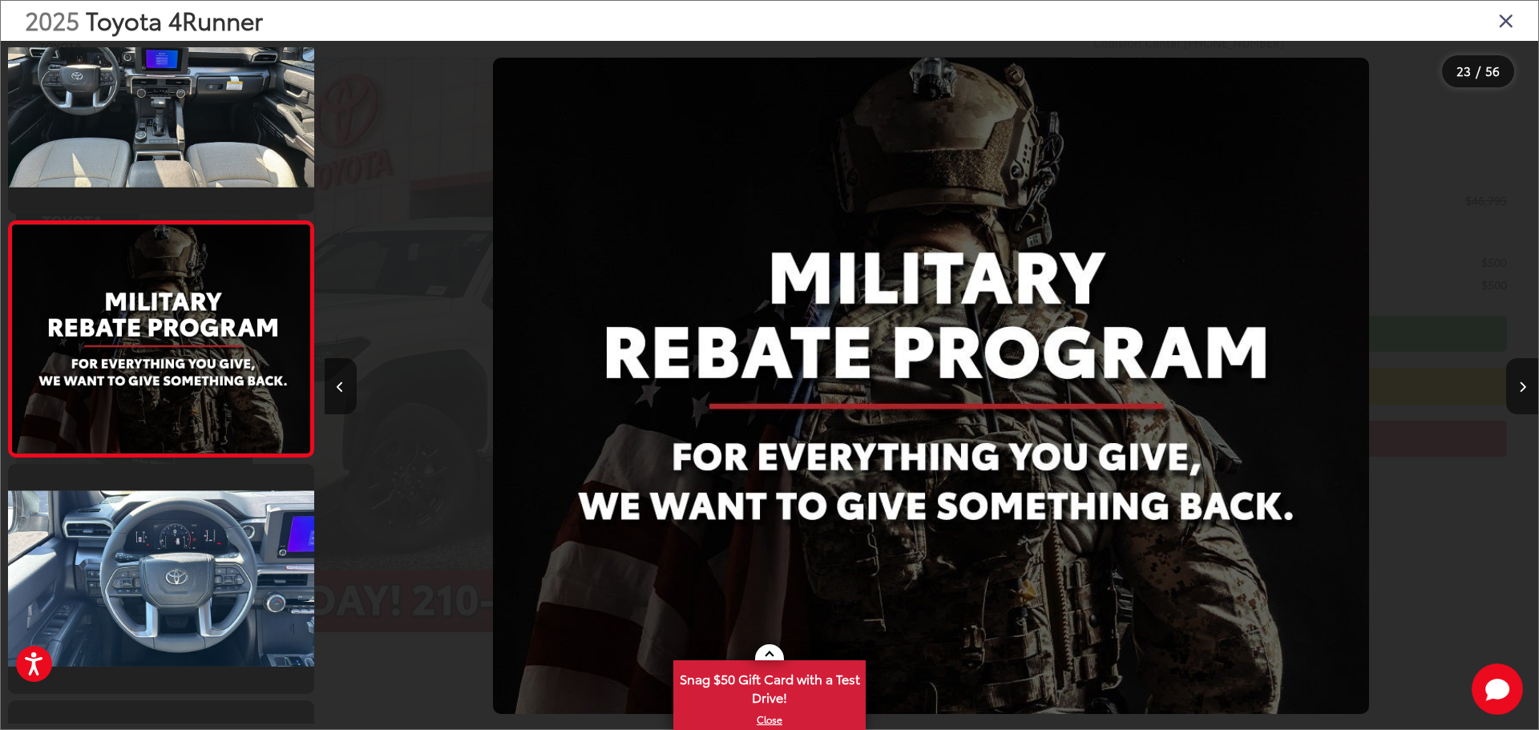
click at [1501, 28] on icon "Close gallery" at bounding box center [1506, 20] width 16 height 21
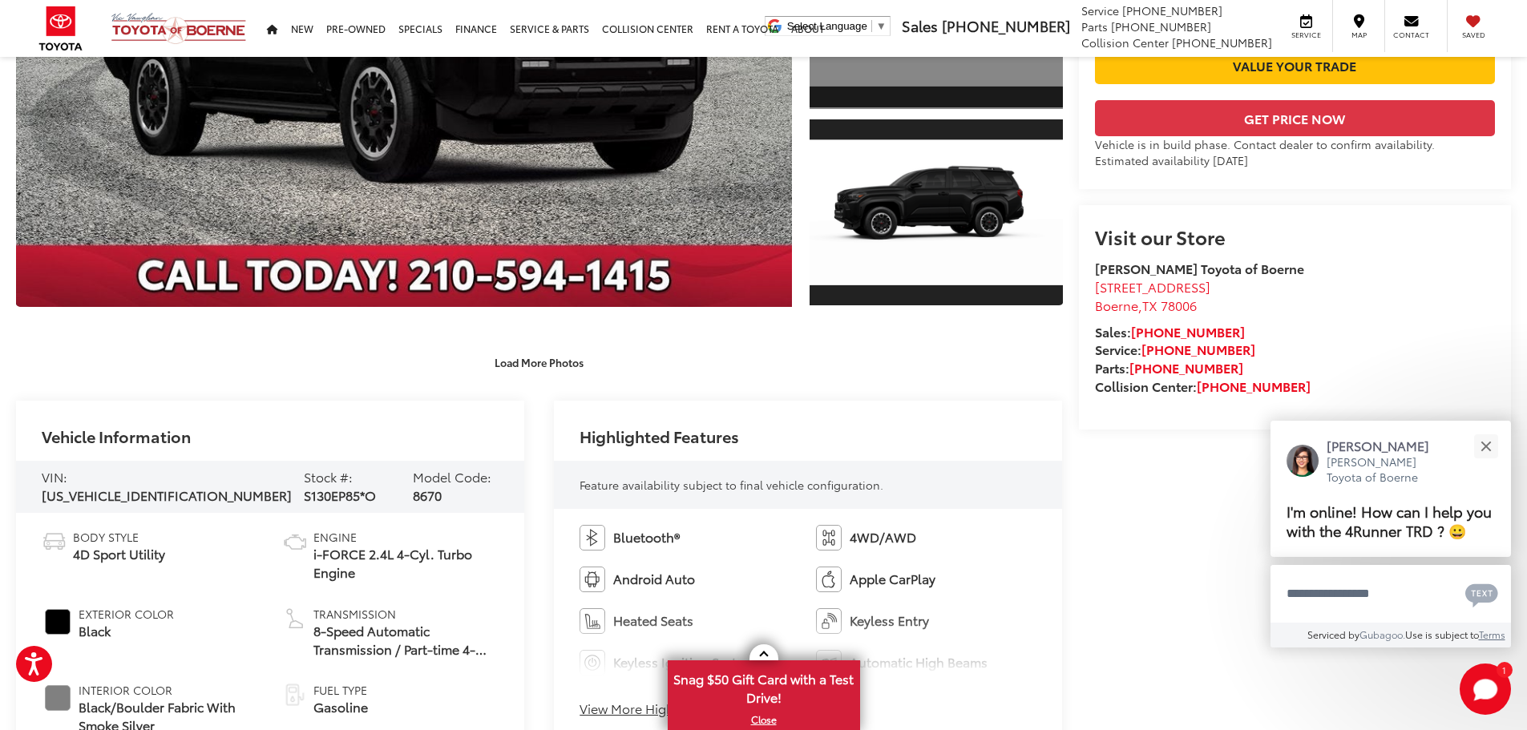
scroll to position [561, 0]
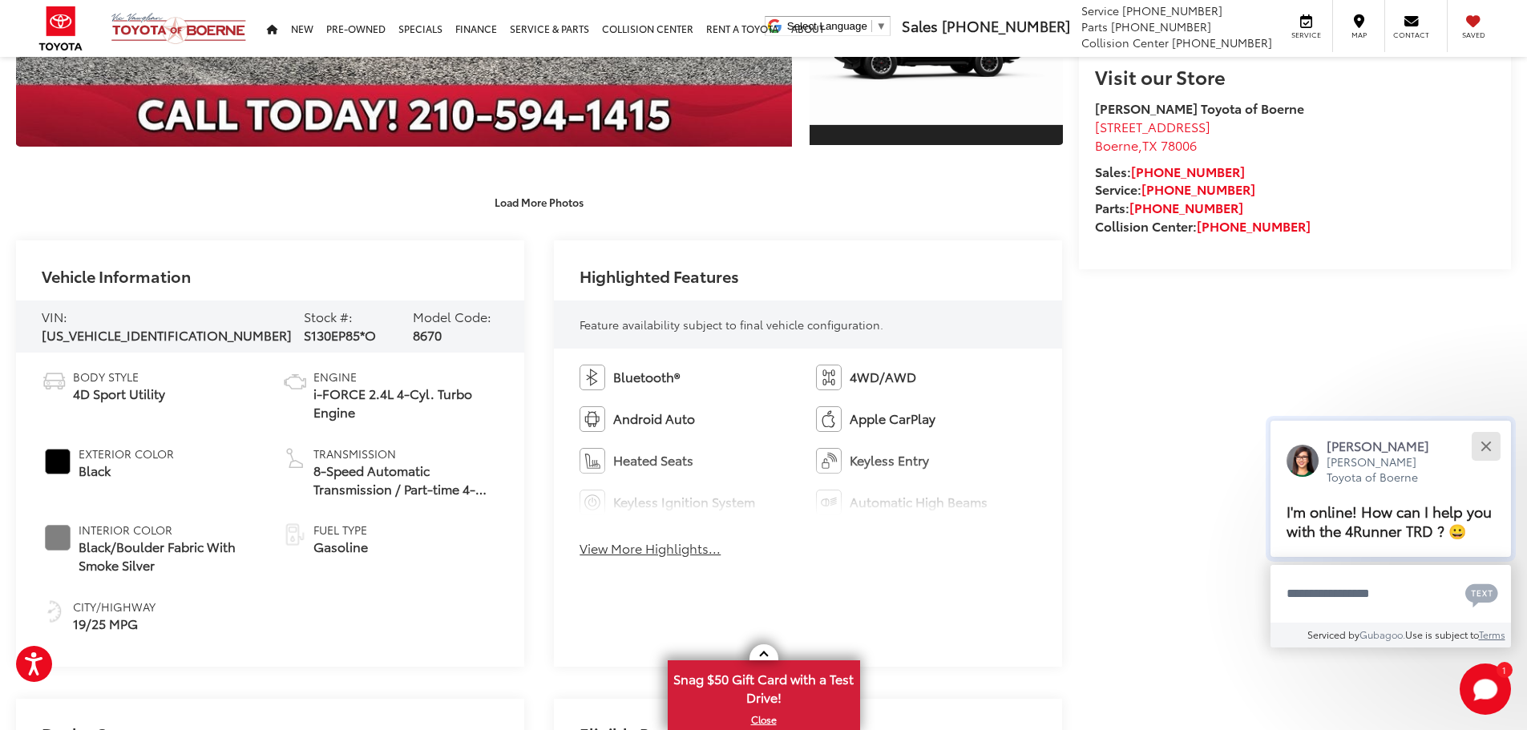
click at [1479, 449] on button "Close" at bounding box center [1485, 446] width 34 height 34
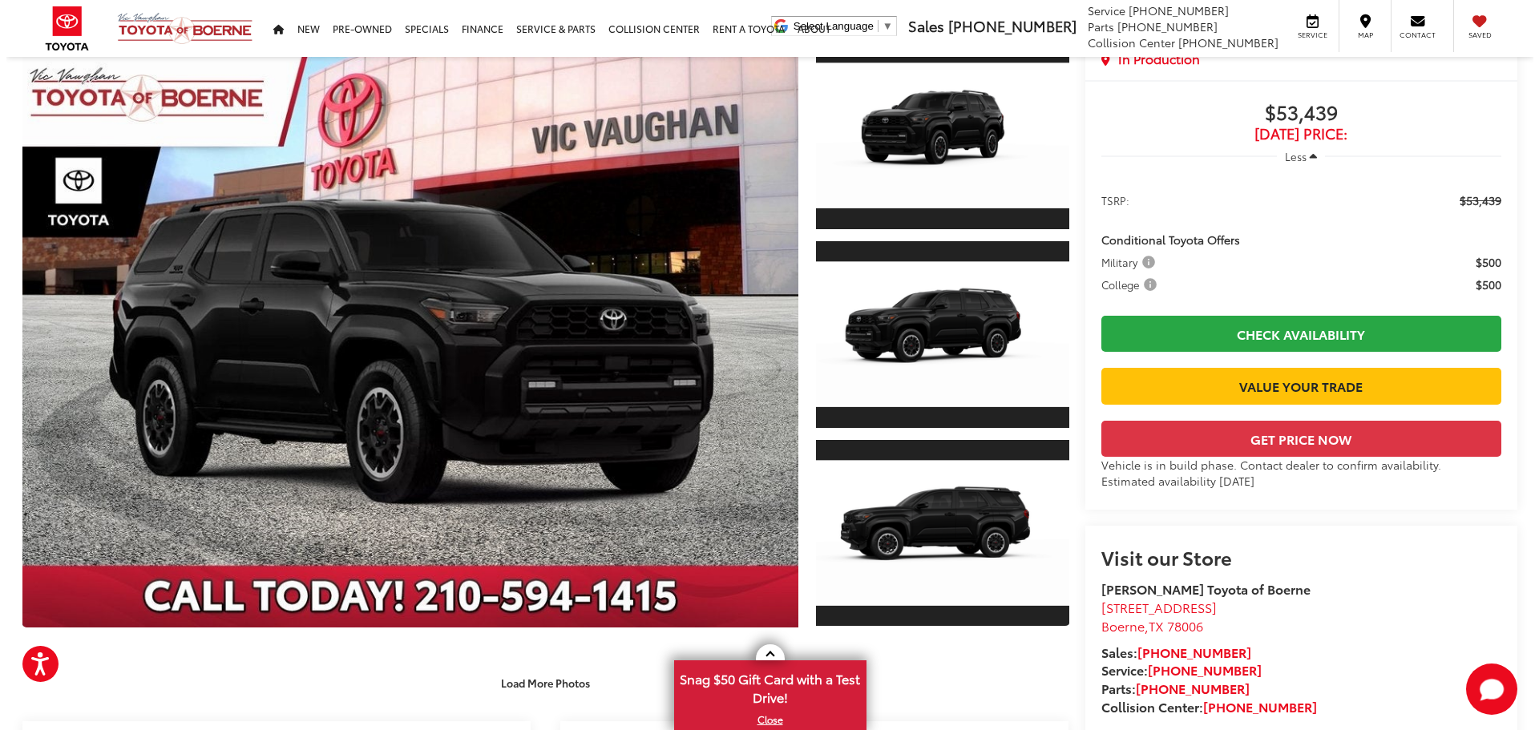
scroll to position [0, 0]
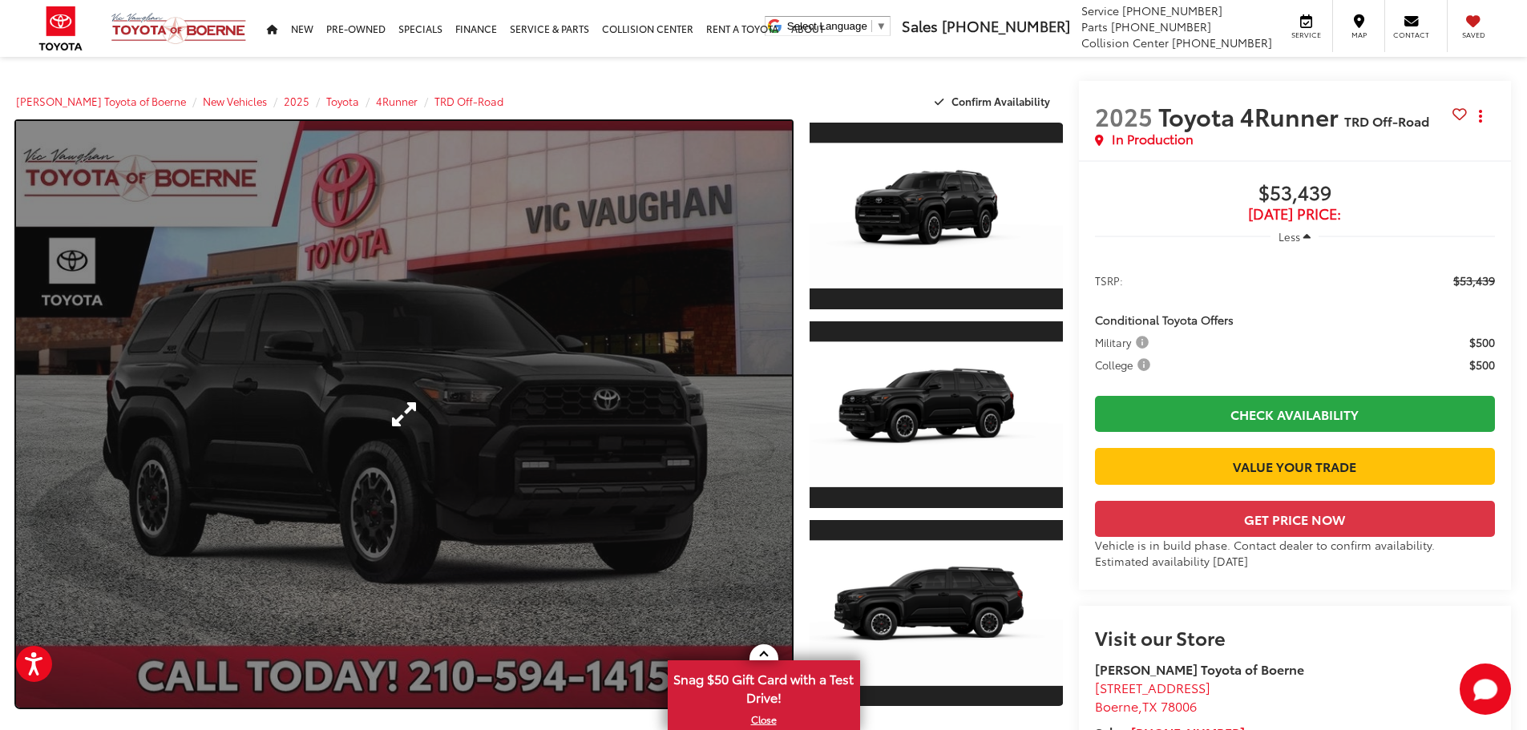
click at [650, 455] on link "Expand Photo 0" at bounding box center [404, 414] width 776 height 587
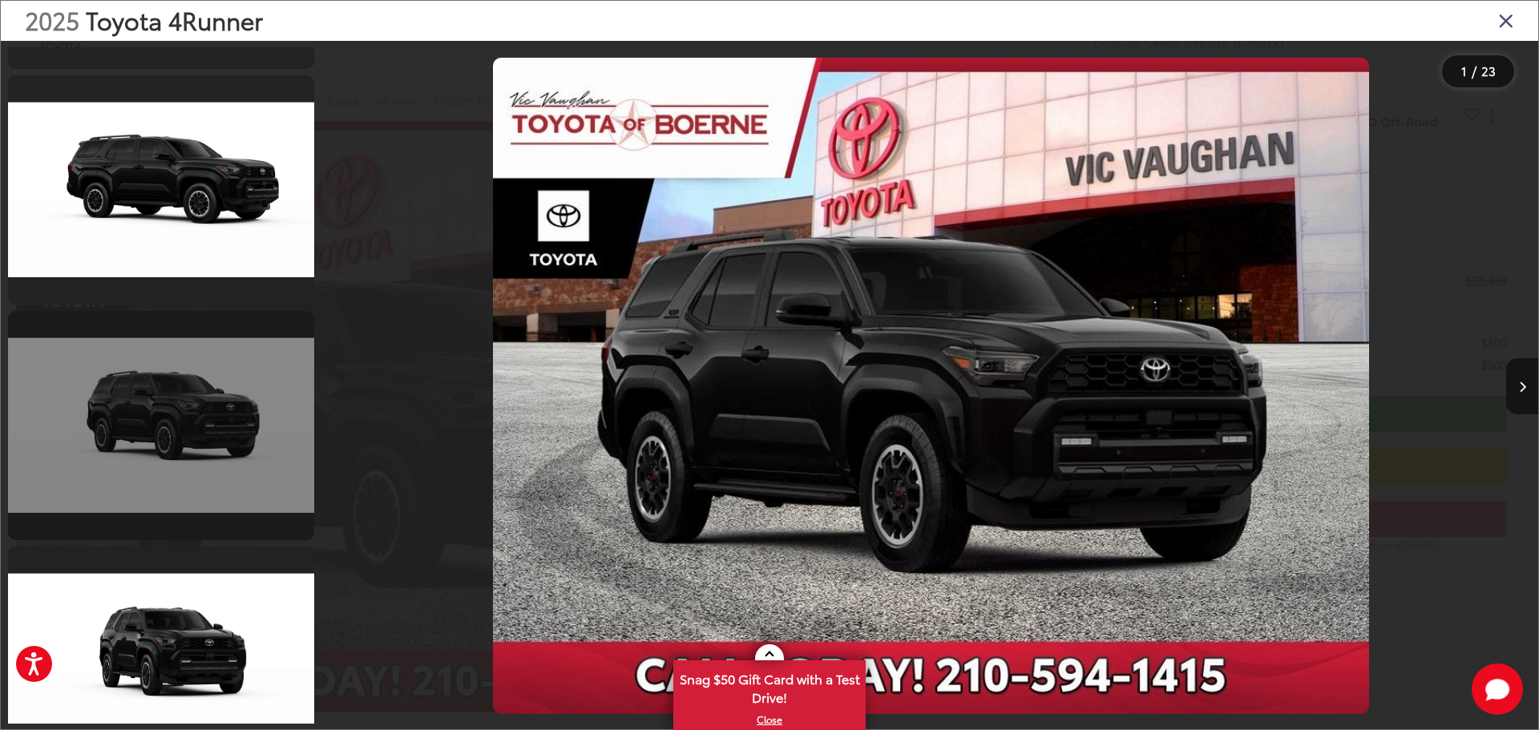
scroll to position [3286, 0]
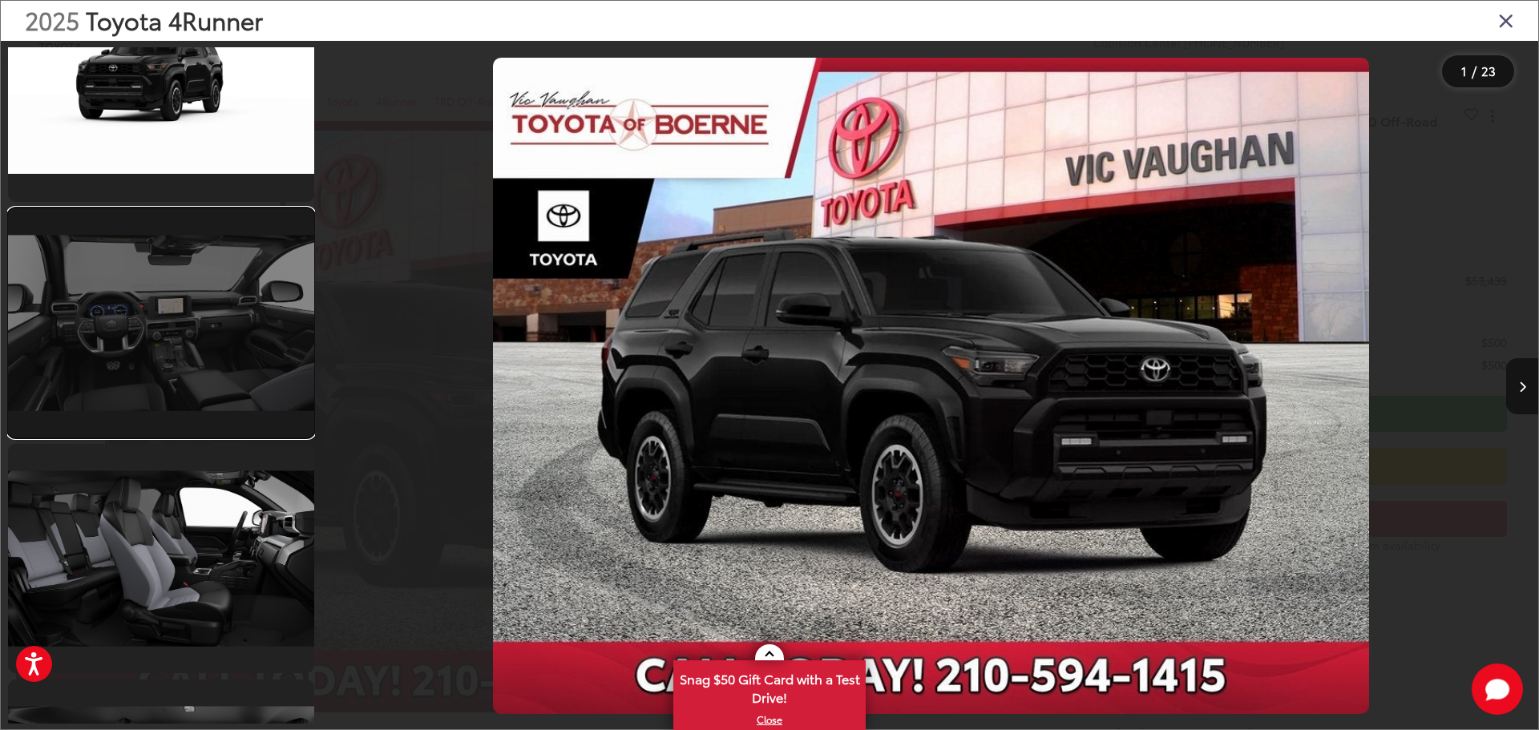
click at [236, 370] on link at bounding box center [161, 322] width 306 height 229
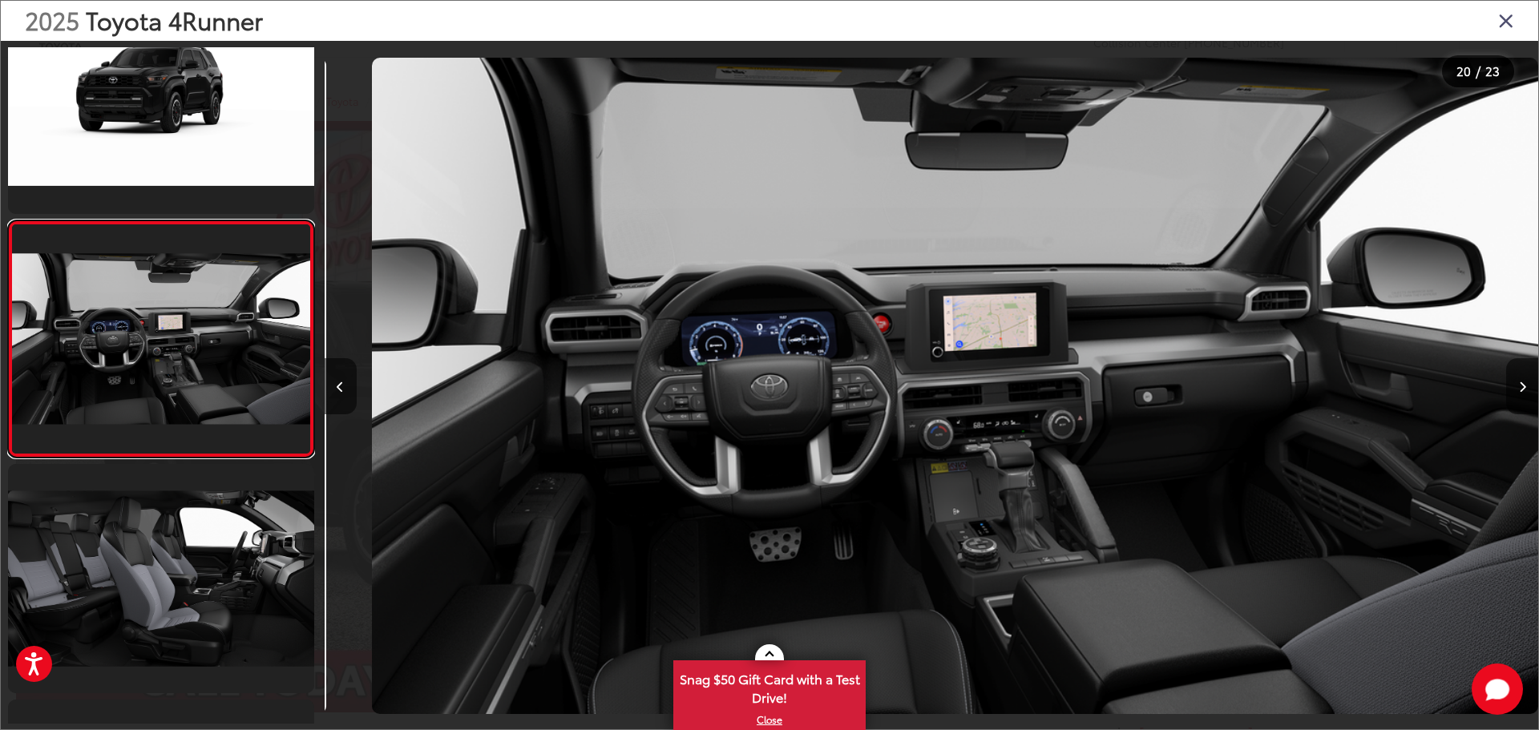
scroll to position [0, 23060]
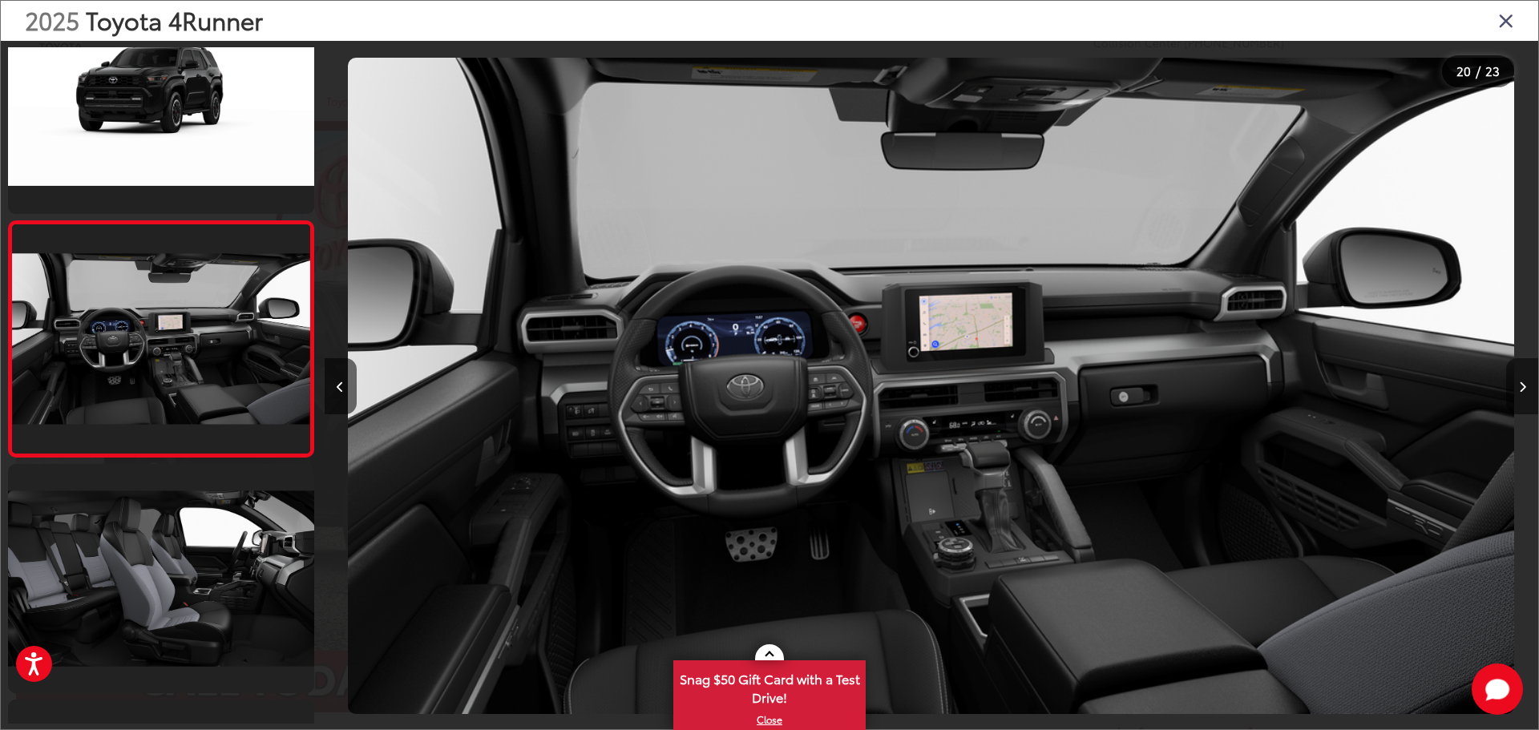
click at [1519, 392] on icon "Next image" at bounding box center [1522, 386] width 7 height 11
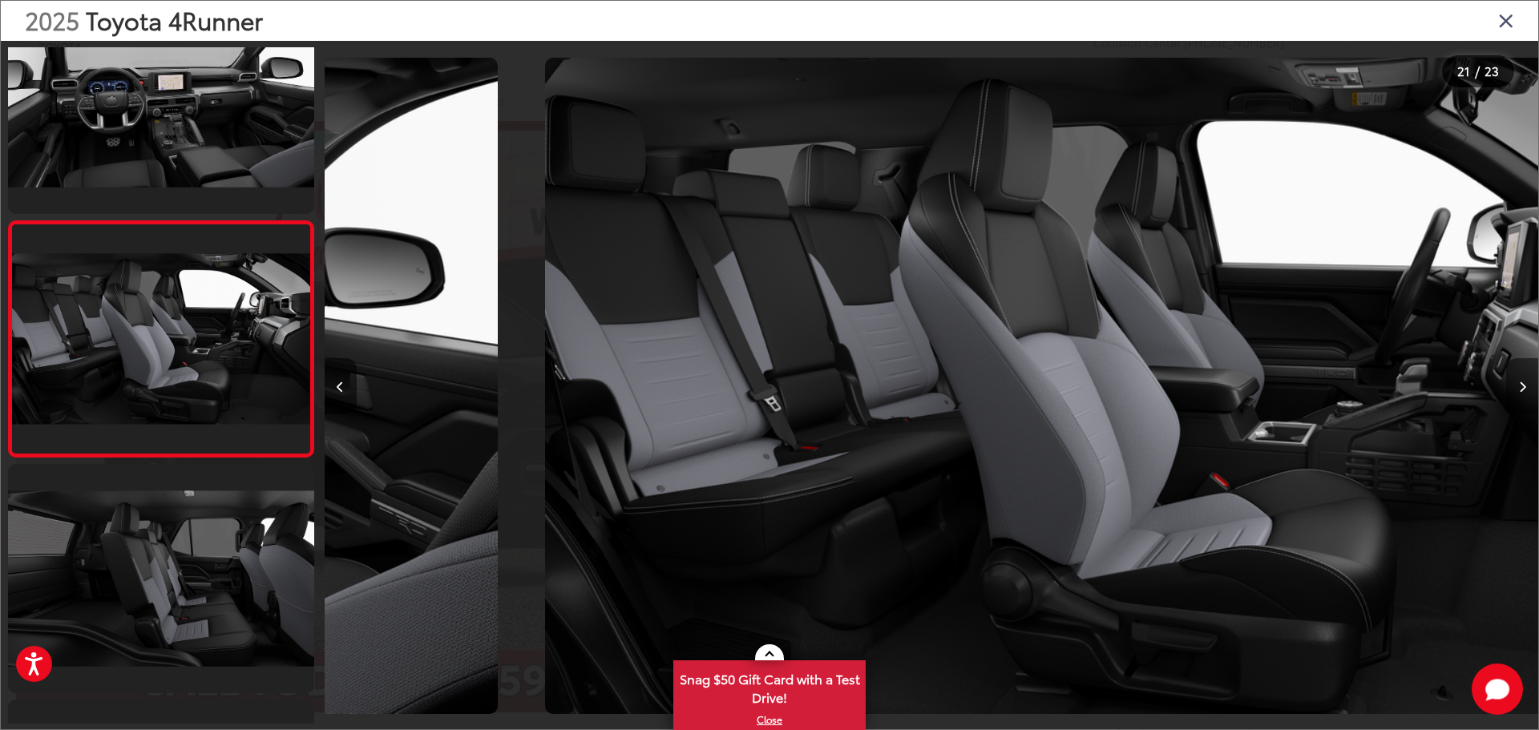
scroll to position [0, 24273]
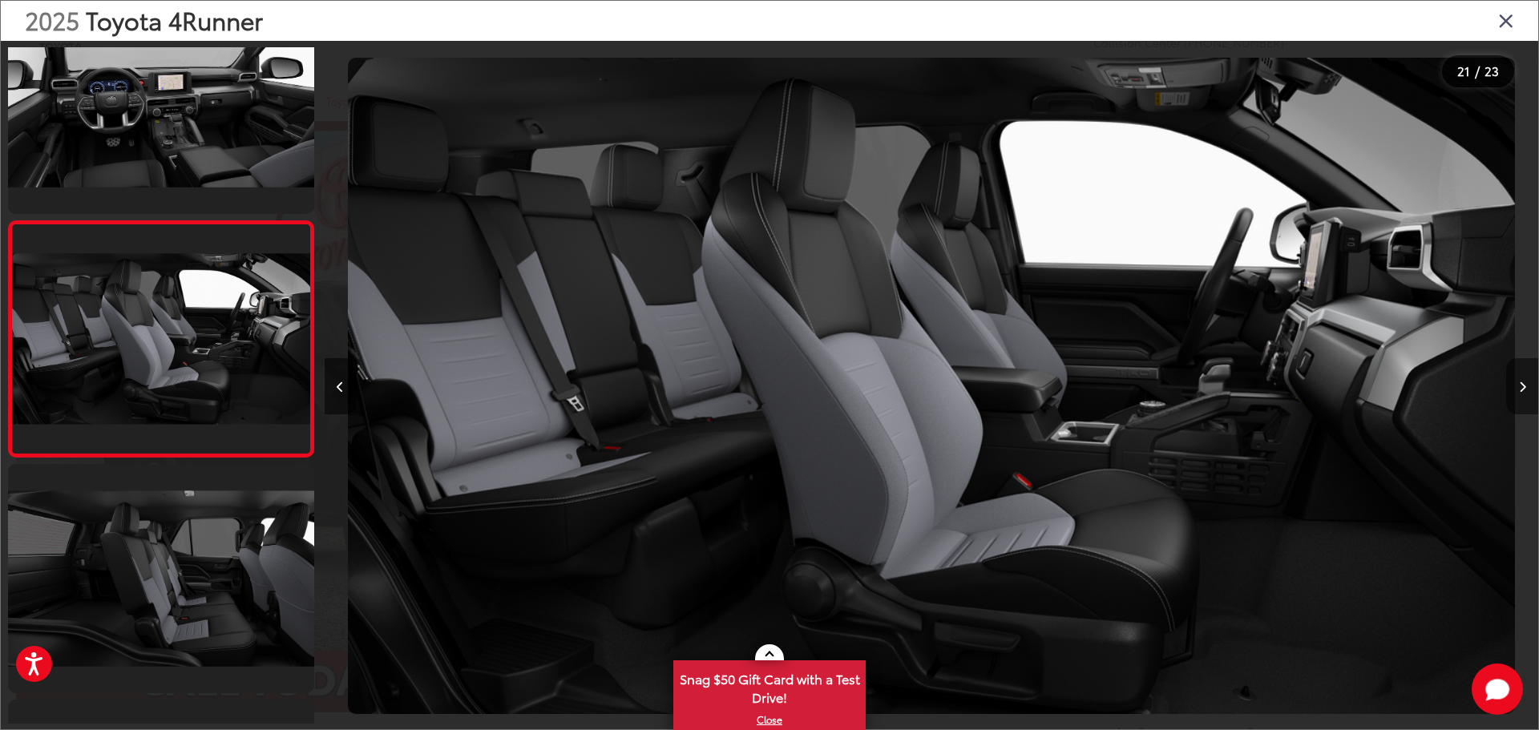
click at [1519, 392] on icon "Next image" at bounding box center [1522, 386] width 7 height 11
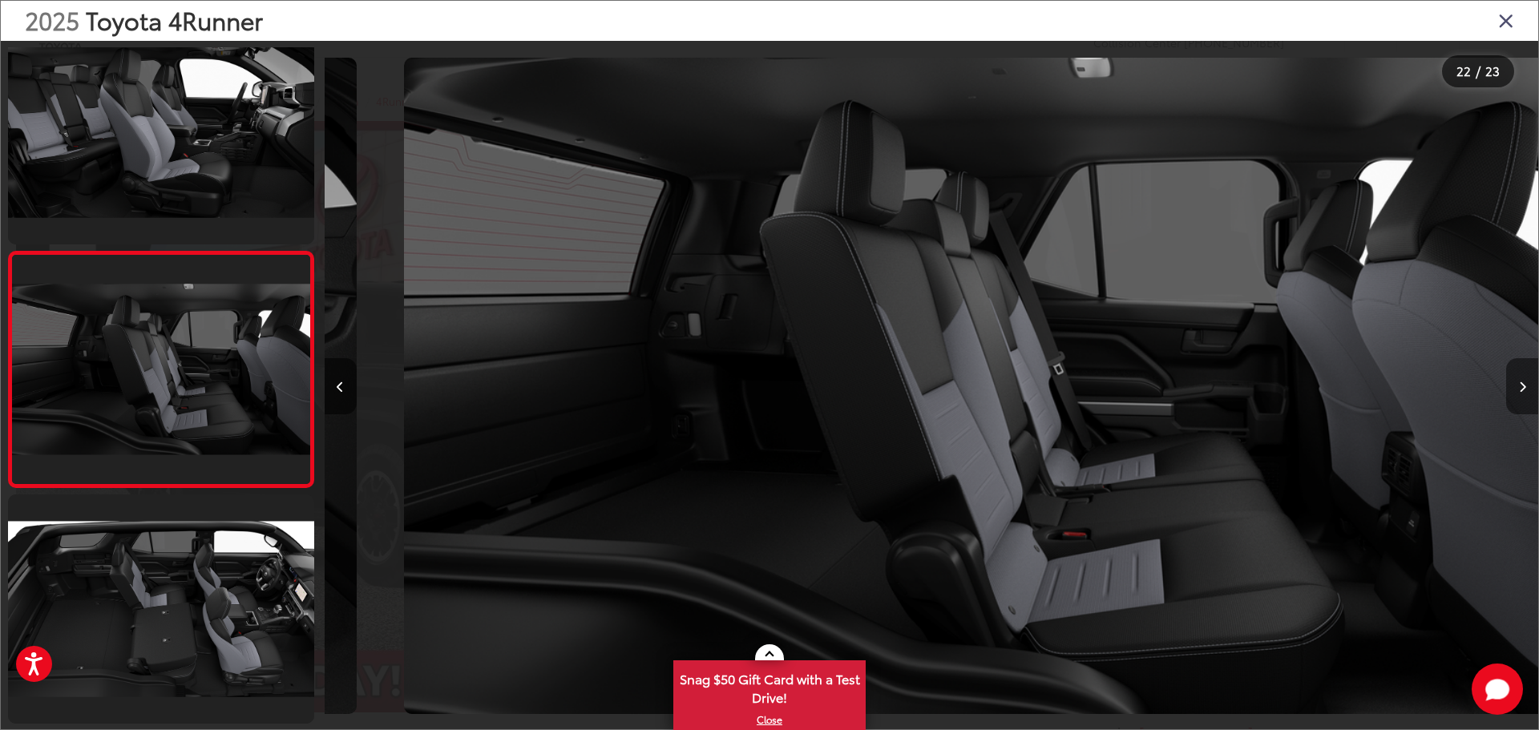
scroll to position [0, 25488]
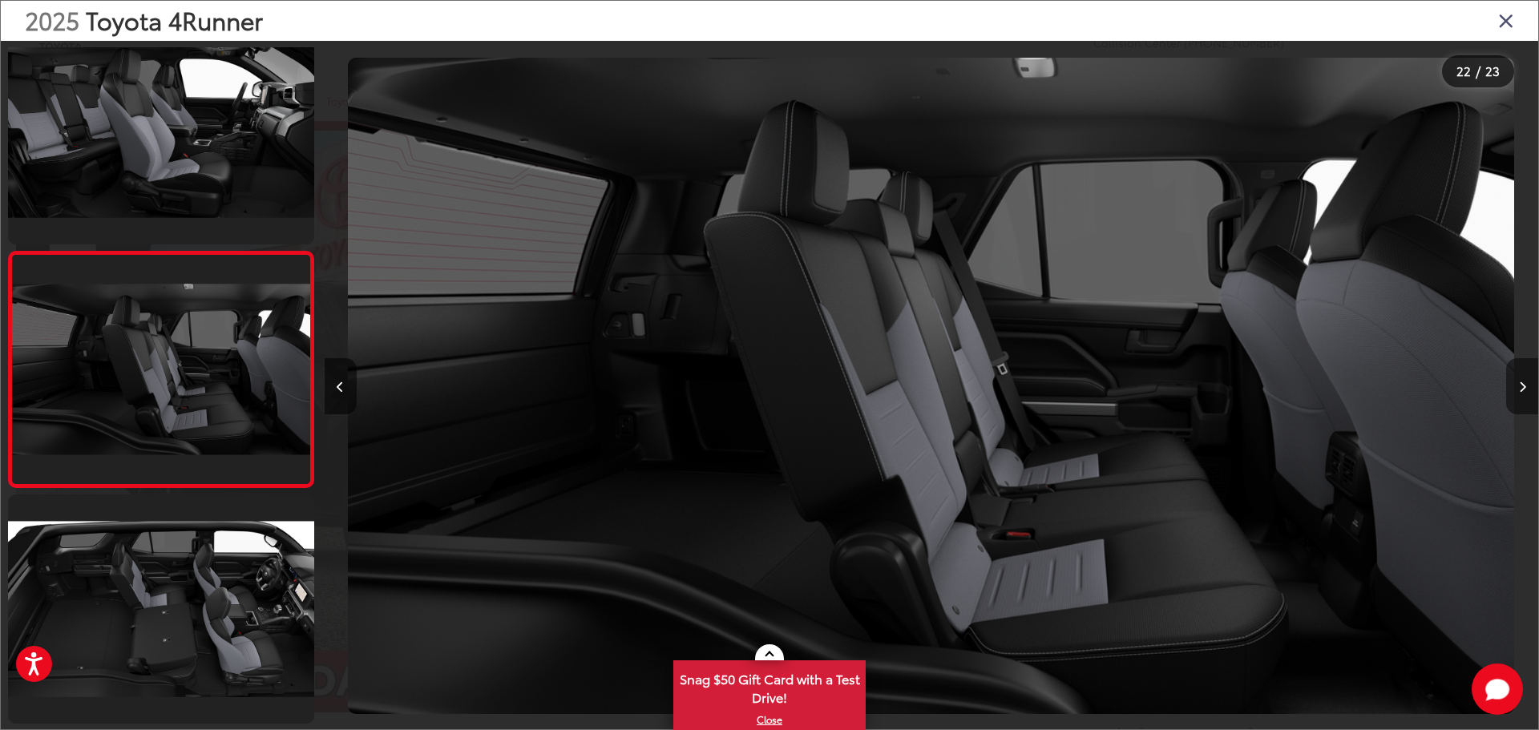
click at [1519, 392] on icon "Next image" at bounding box center [1522, 386] width 7 height 11
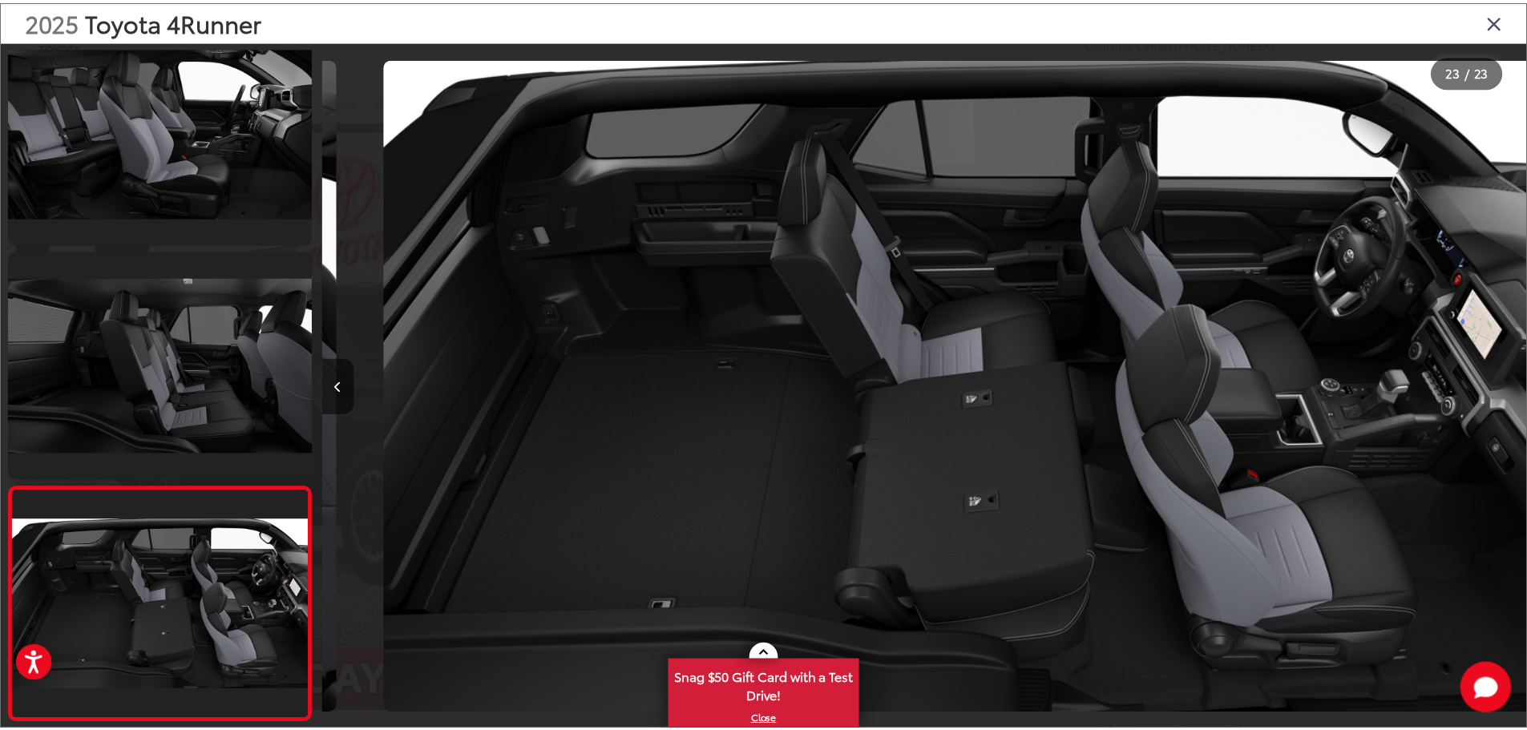
scroll to position [0, 26701]
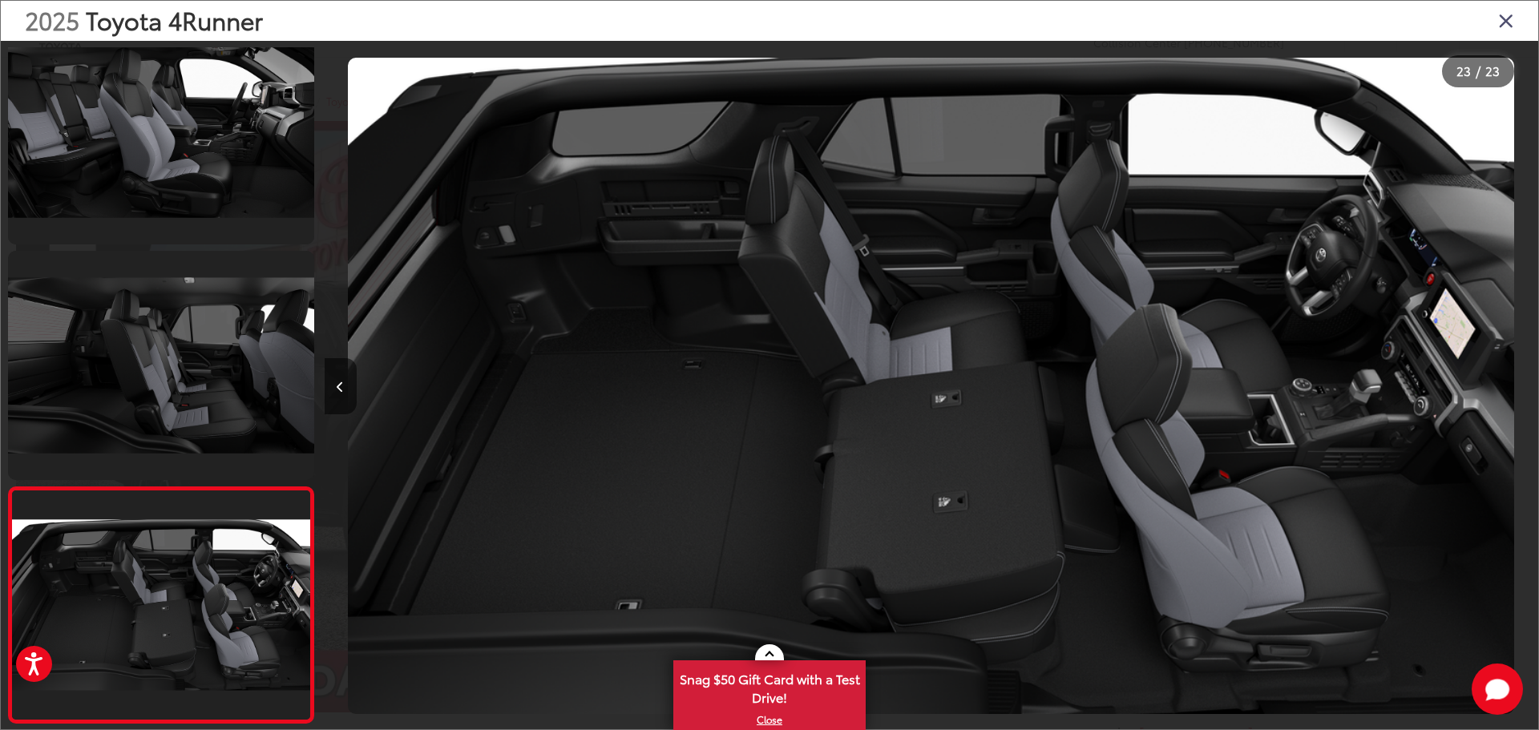
click at [1504, 27] on icon "Close gallery" at bounding box center [1506, 20] width 16 height 21
